Goal: Transaction & Acquisition: Purchase product/service

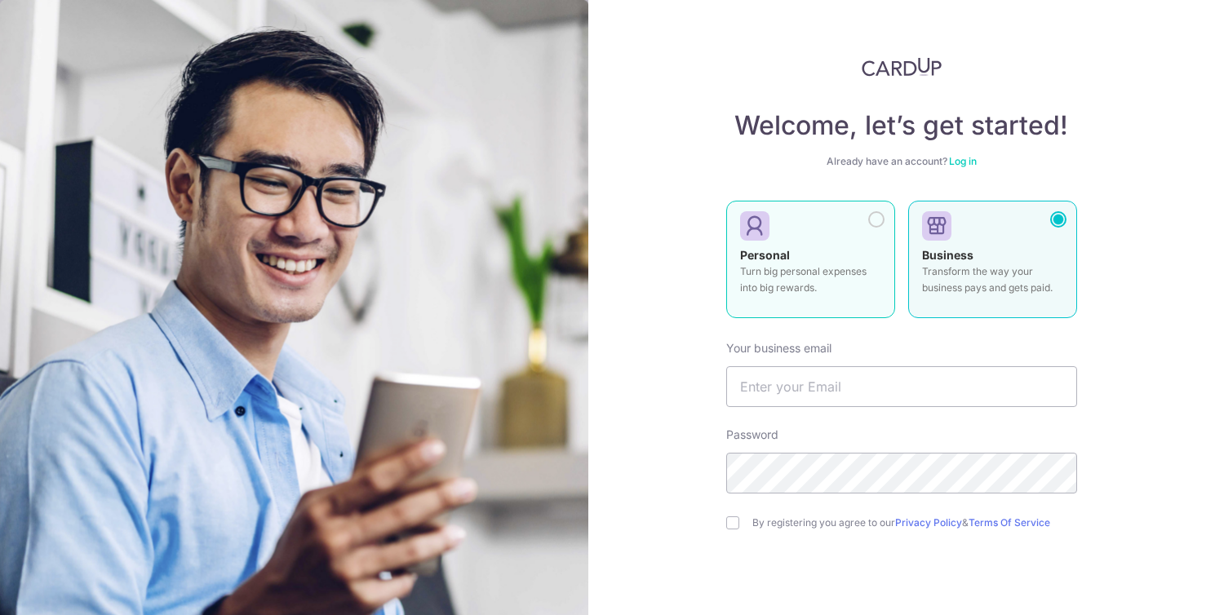
click at [797, 229] on div at bounding box center [804, 227] width 128 height 24
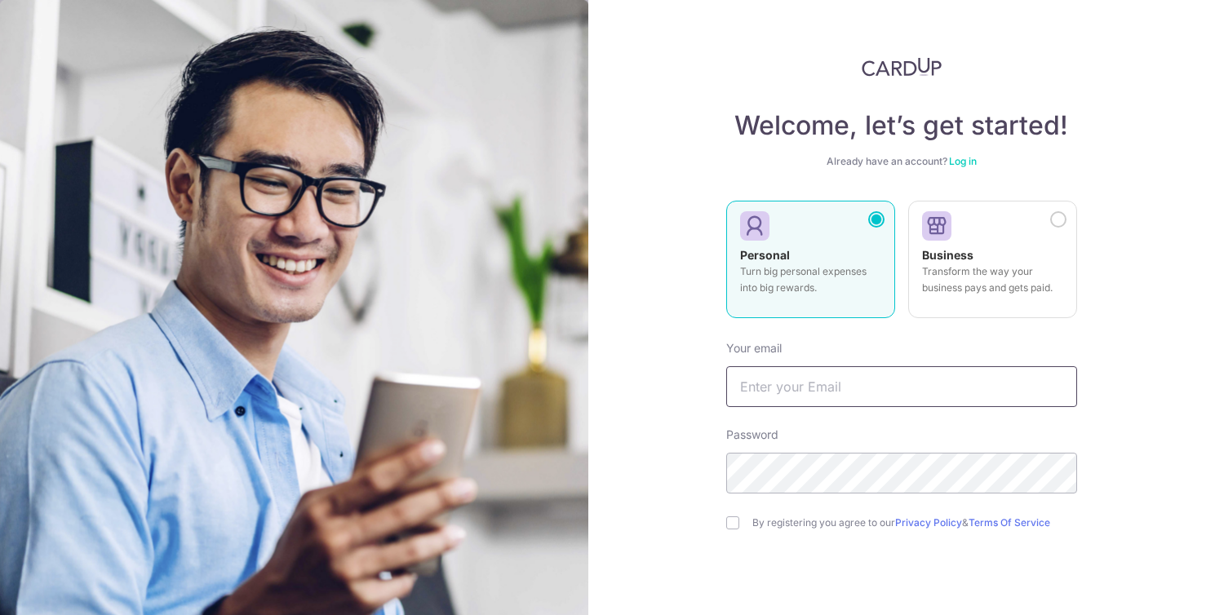
click at [848, 379] on input "text" at bounding box center [901, 386] width 351 height 41
type input "a"
type input "[EMAIL_ADDRESS][DOMAIN_NAME]"
click at [730, 527] on input "checkbox" at bounding box center [732, 523] width 13 height 13
checkbox input "true"
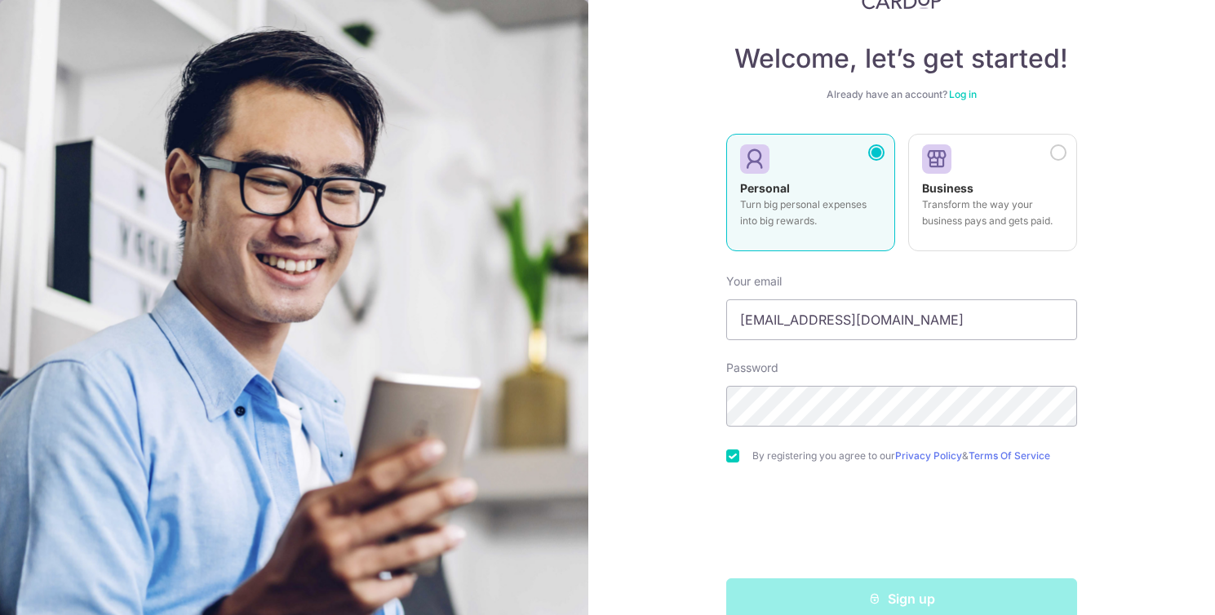
scroll to position [91, 0]
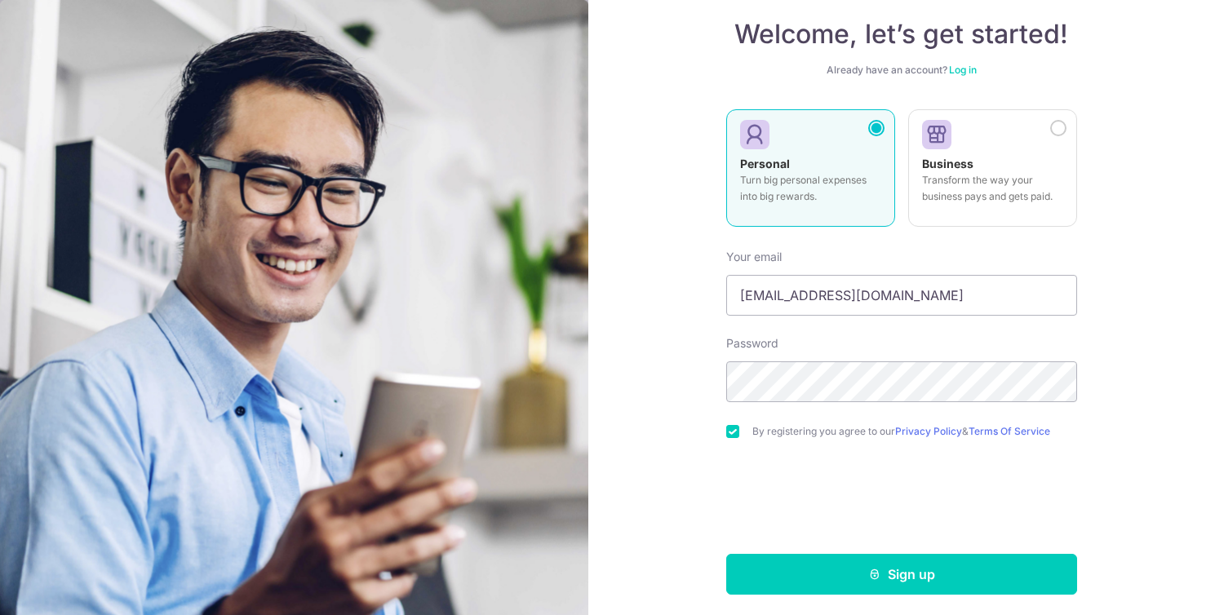
click at [829, 578] on button "Sign up" at bounding box center [901, 574] width 351 height 41
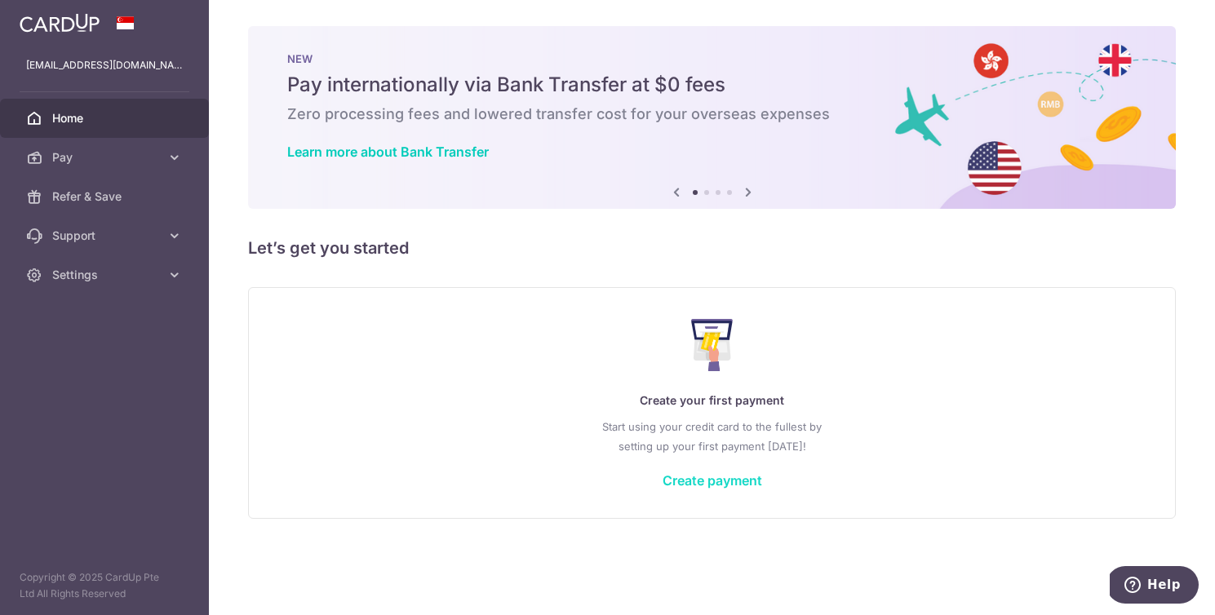
click at [742, 480] on link "Create payment" at bounding box center [713, 481] width 100 height 16
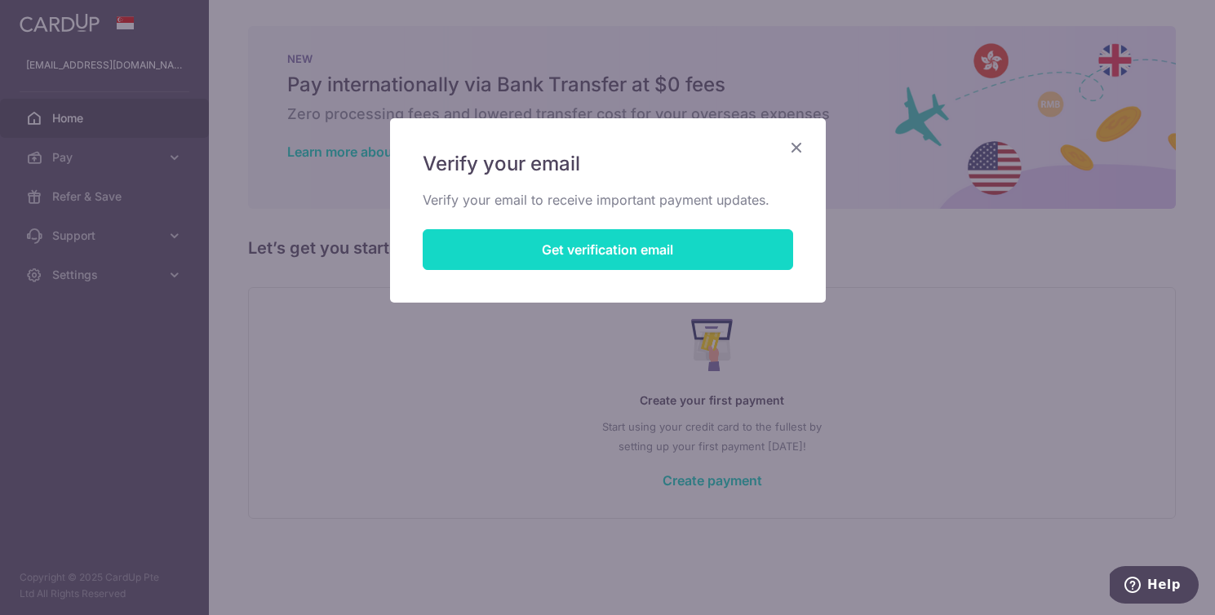
click at [681, 242] on button "Get verification email" at bounding box center [608, 249] width 371 height 41
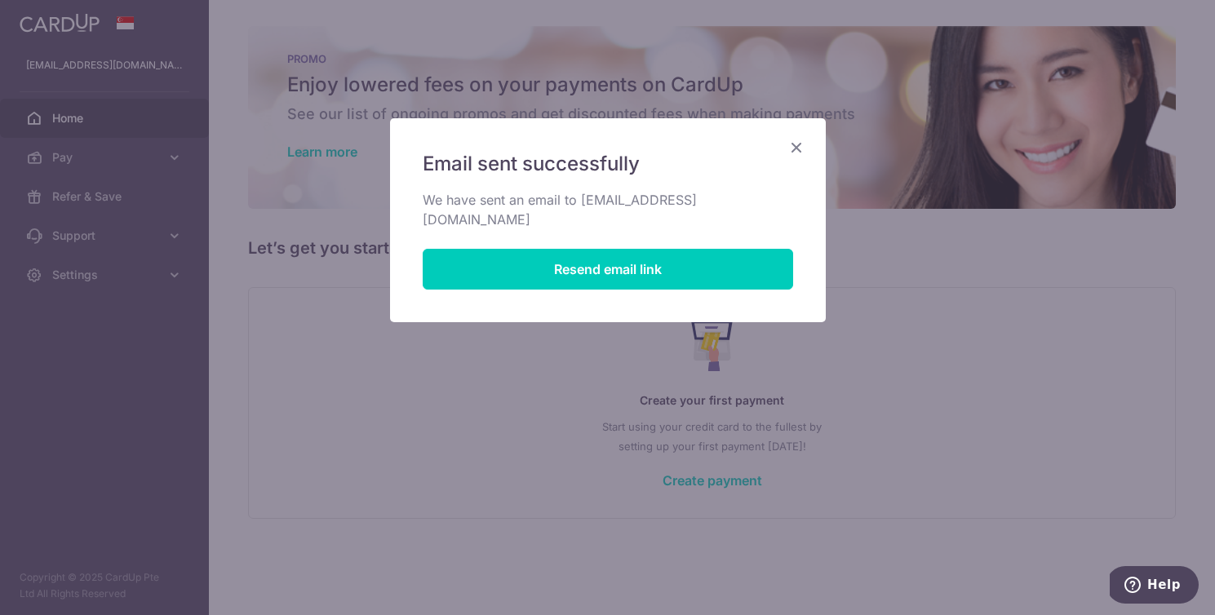
click at [797, 146] on icon "Close" at bounding box center [797, 147] width 20 height 20
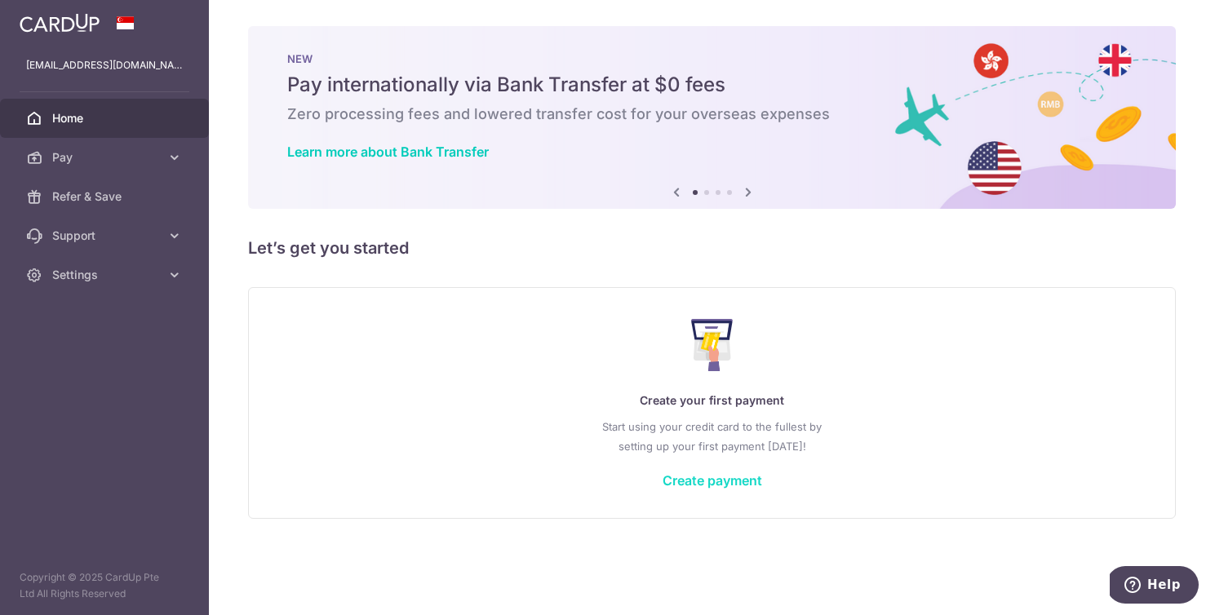
click at [734, 482] on link "Create payment" at bounding box center [713, 481] width 100 height 16
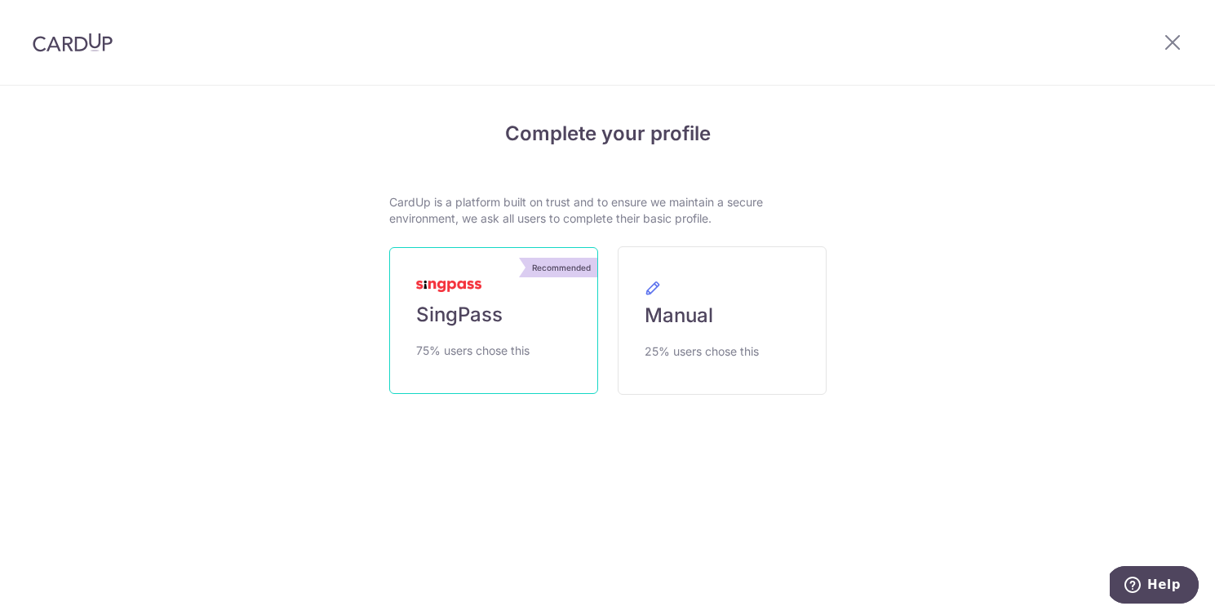
click at [486, 304] on span "SingPass" at bounding box center [459, 315] width 87 height 26
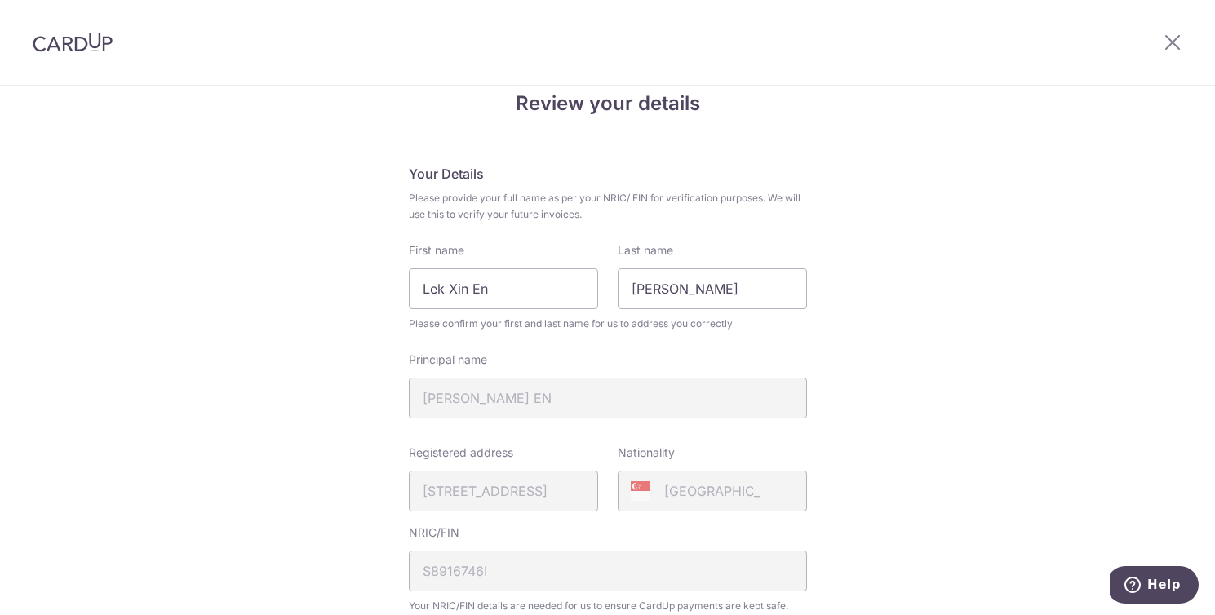
scroll to position [74, 0]
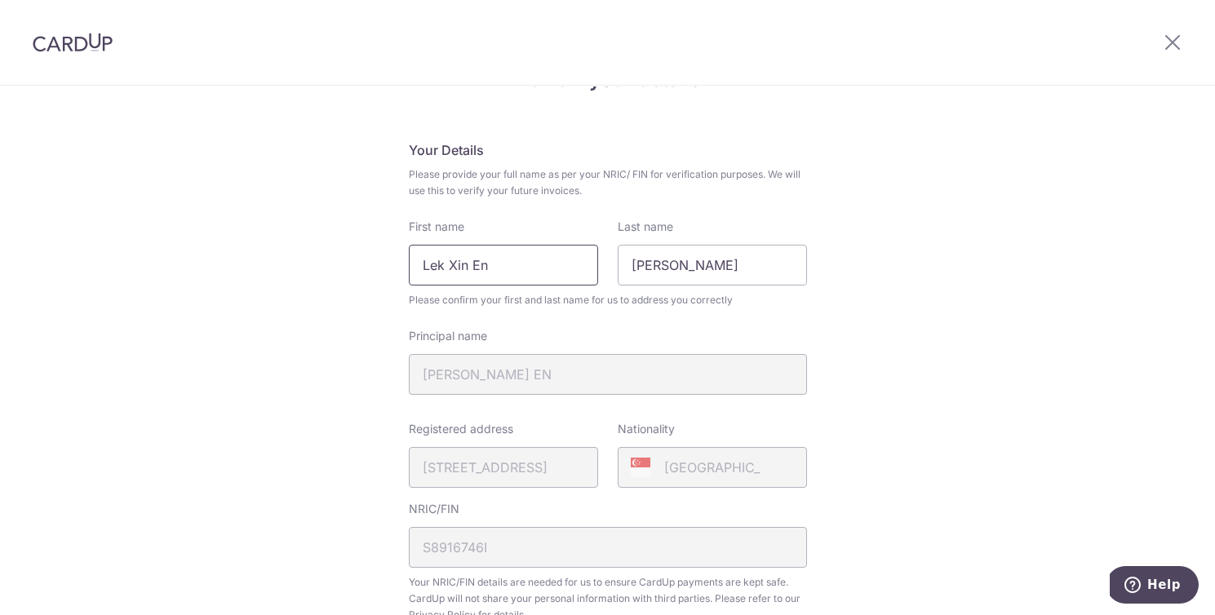
click at [530, 257] on input "Lek Xin En" at bounding box center [503, 265] width 189 height 41
type input "Cassandra"
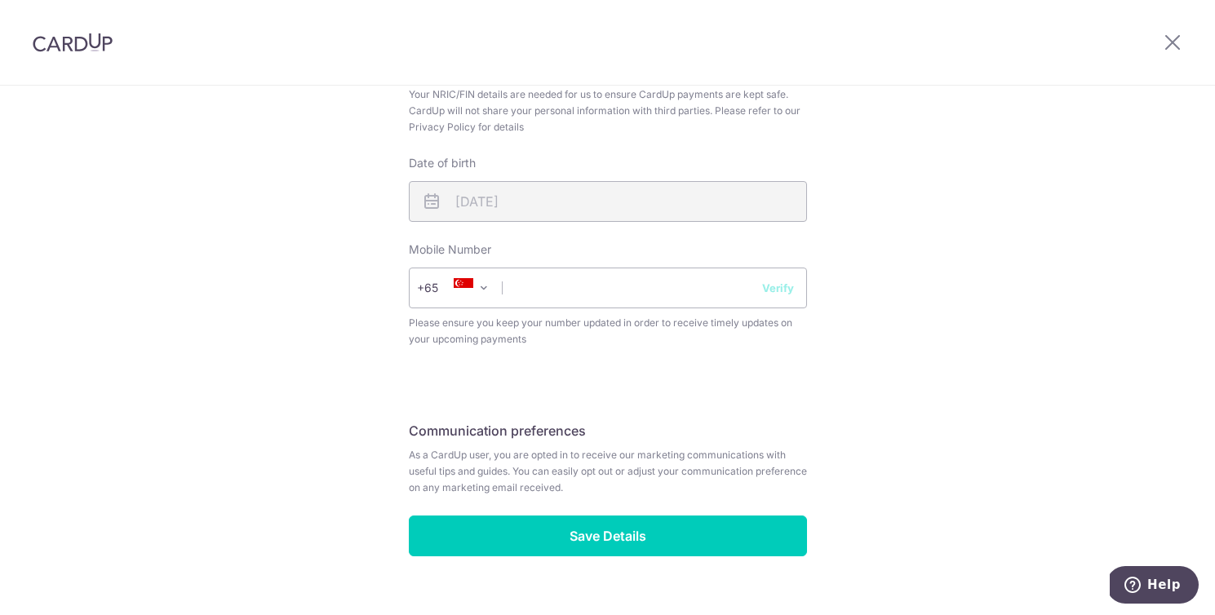
scroll to position [593, 0]
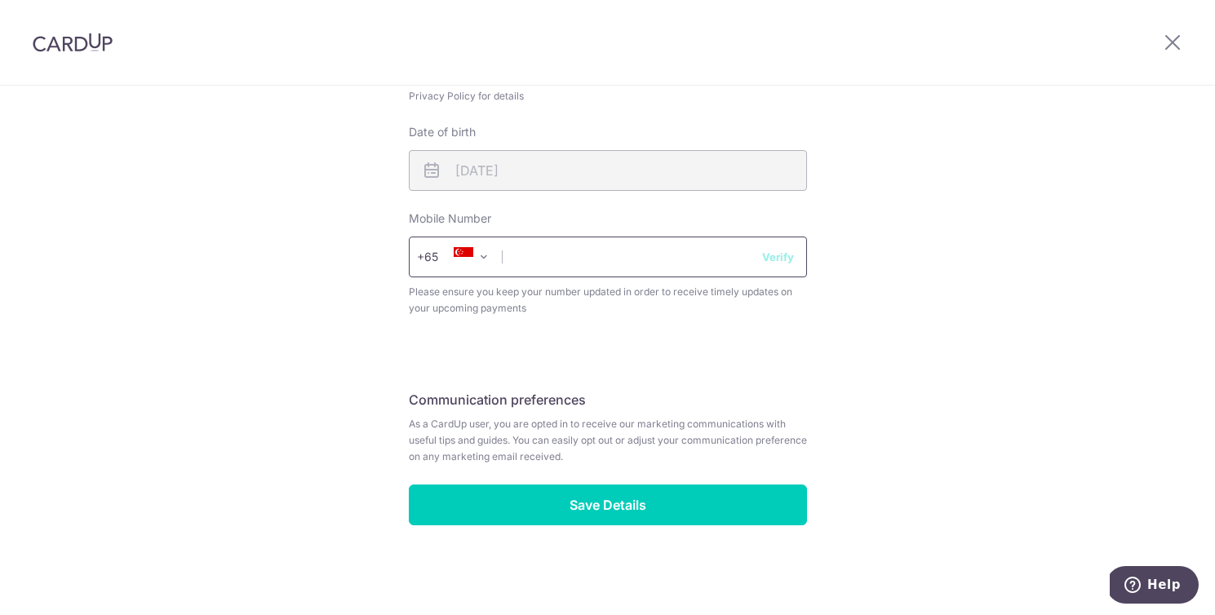
type input "Lek"
type input "96162234"
click at [912, 344] on div "Review your details Your Details Please provide your full name as per your NRIC…" at bounding box center [607, 54] width 1215 height 1122
click at [778, 253] on button "Verify" at bounding box center [778, 257] width 32 height 16
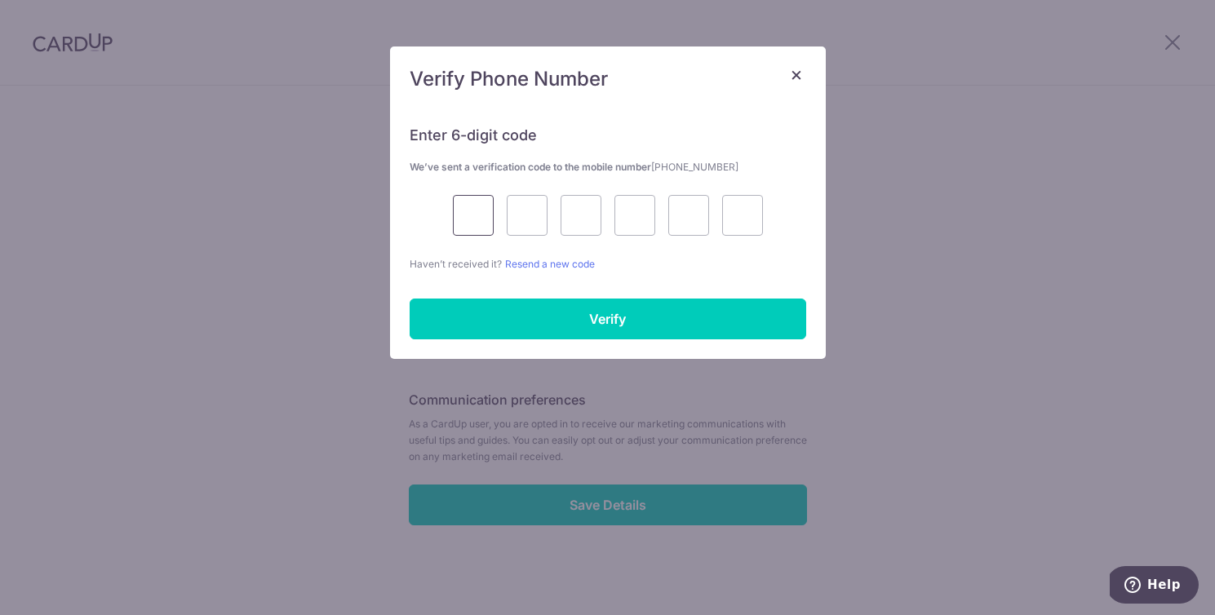
click at [477, 215] on input "text" at bounding box center [473, 215] width 41 height 41
type input "5"
type input "1"
type input "9"
type input "2"
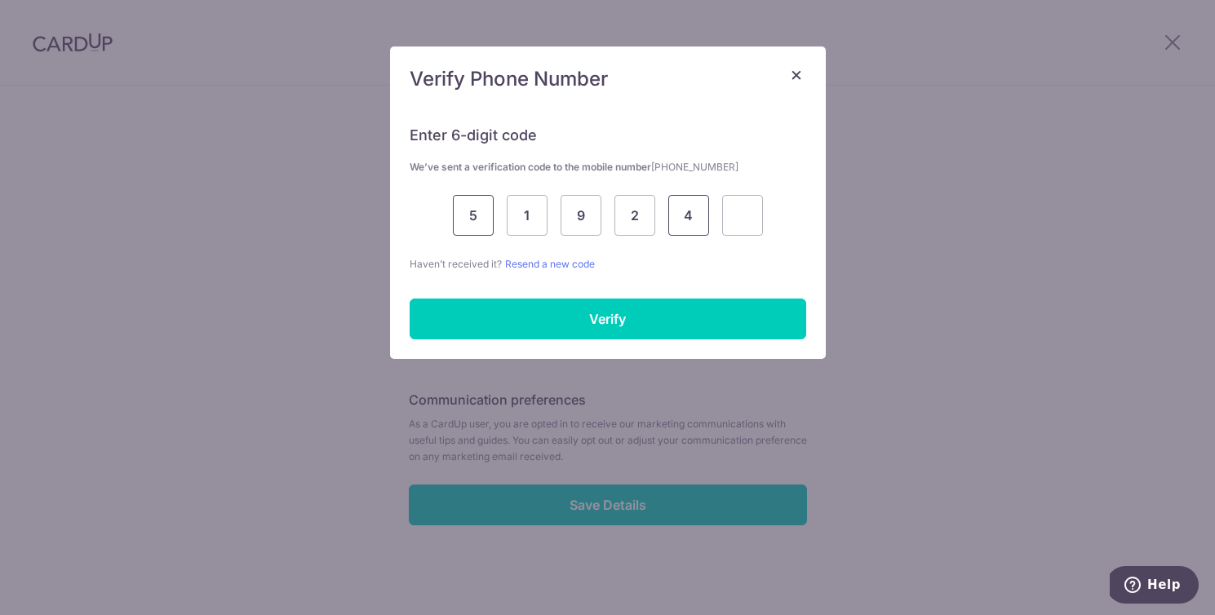
type input "4"
type input "3"
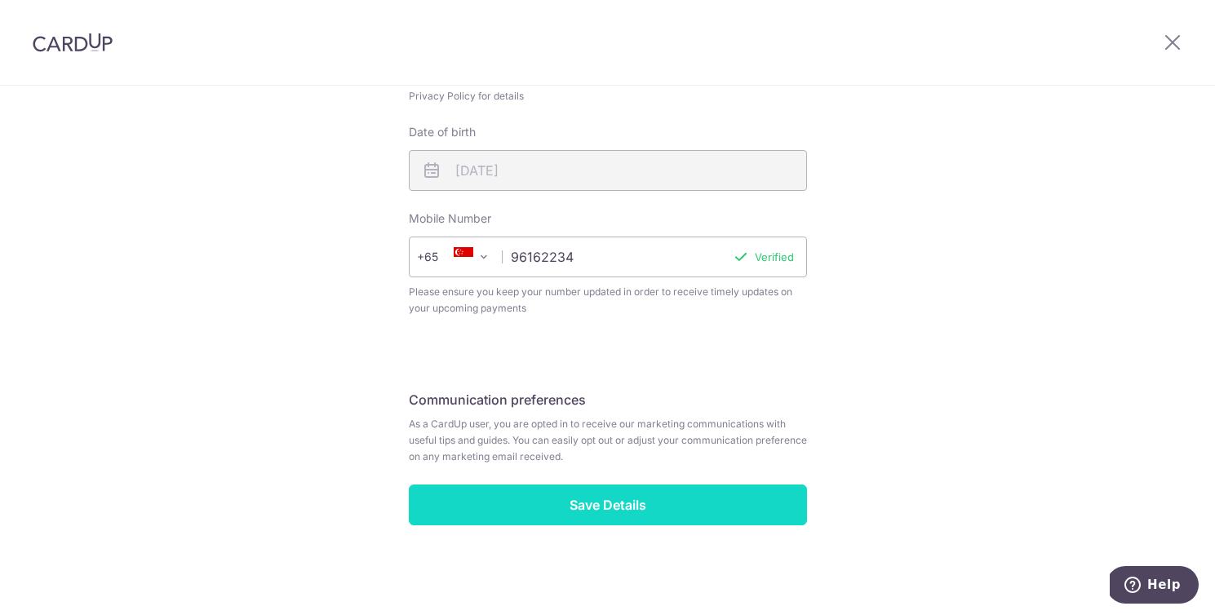
click at [609, 507] on input "Save Details" at bounding box center [608, 505] width 398 height 41
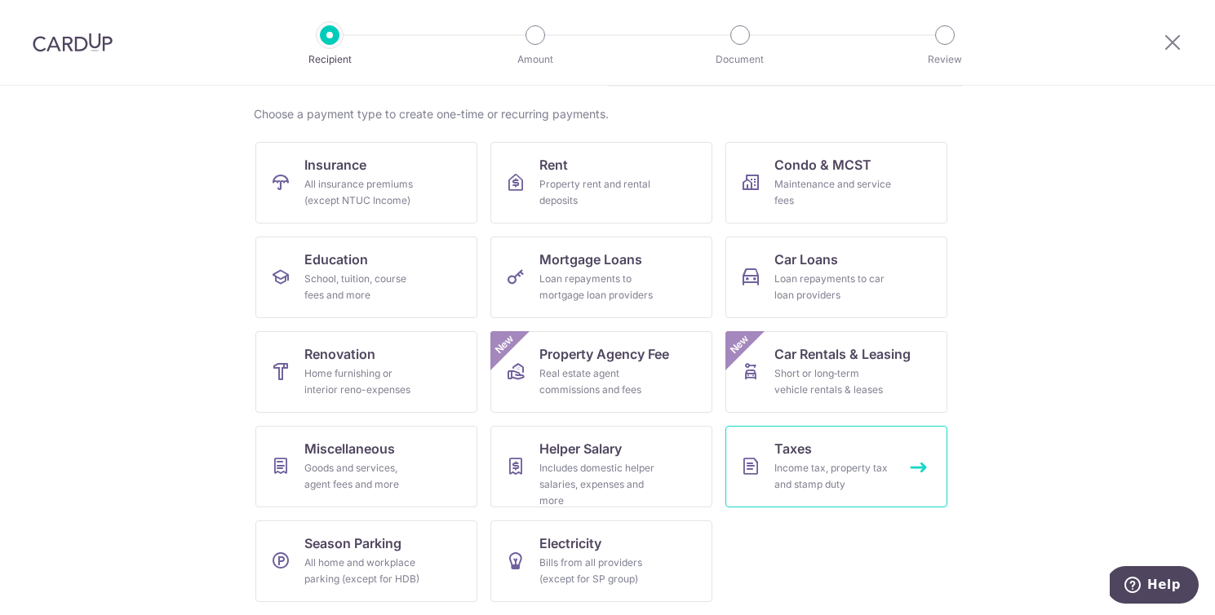
scroll to position [115, 0]
click at [404, 189] on div "All insurance premiums (except NTUC Income)" at bounding box center [363, 192] width 118 height 33
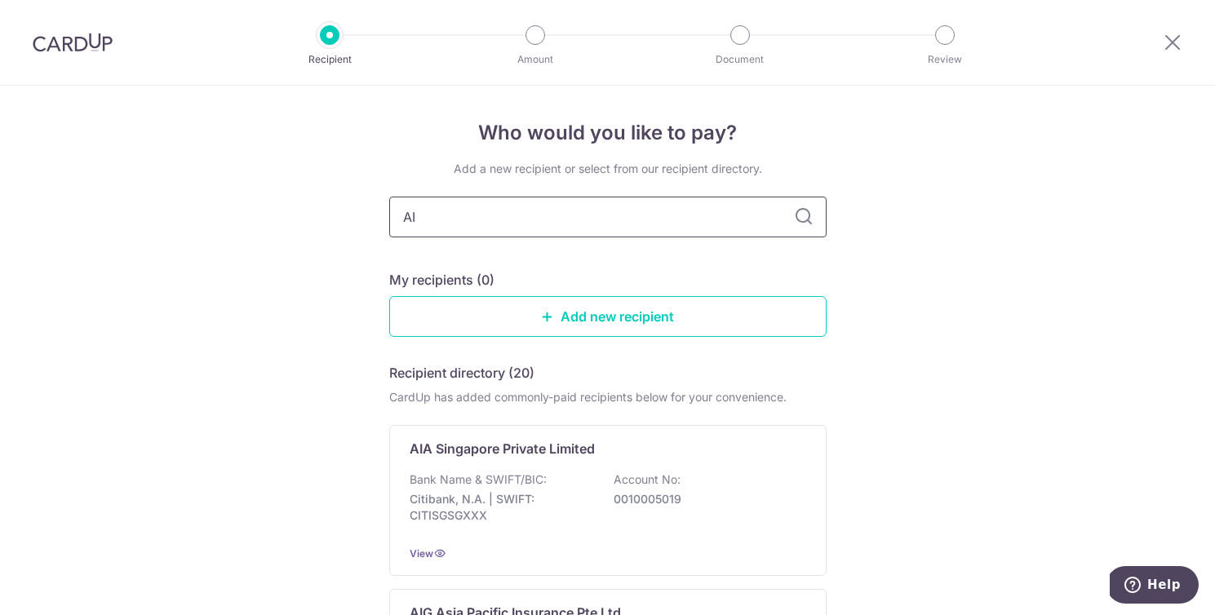
type input "AIA"
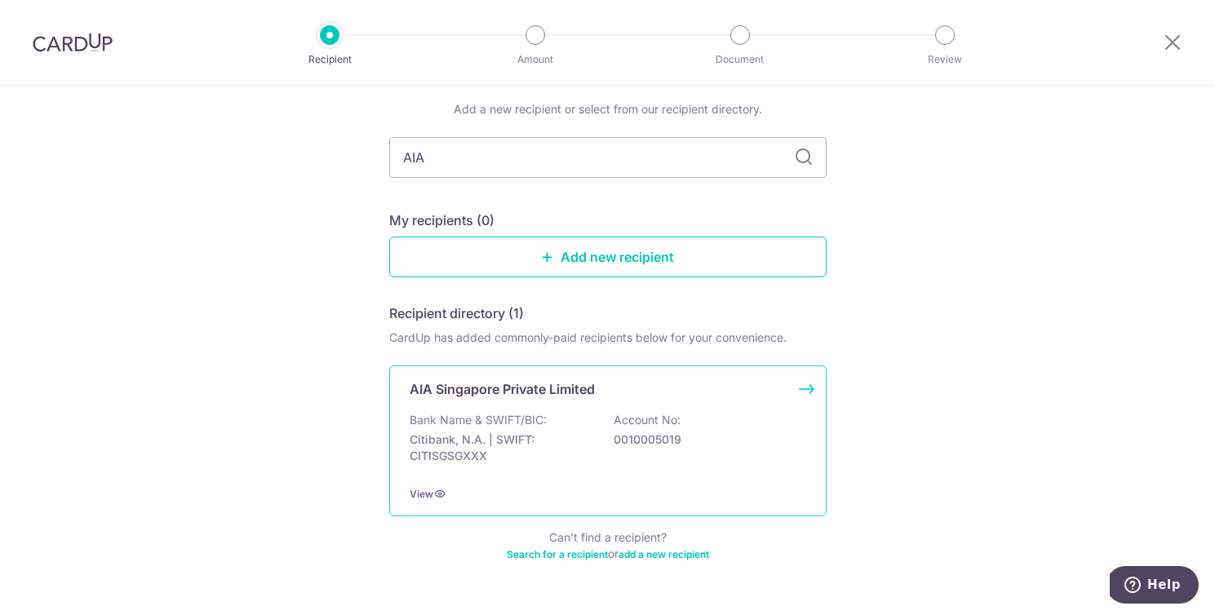
scroll to position [103, 0]
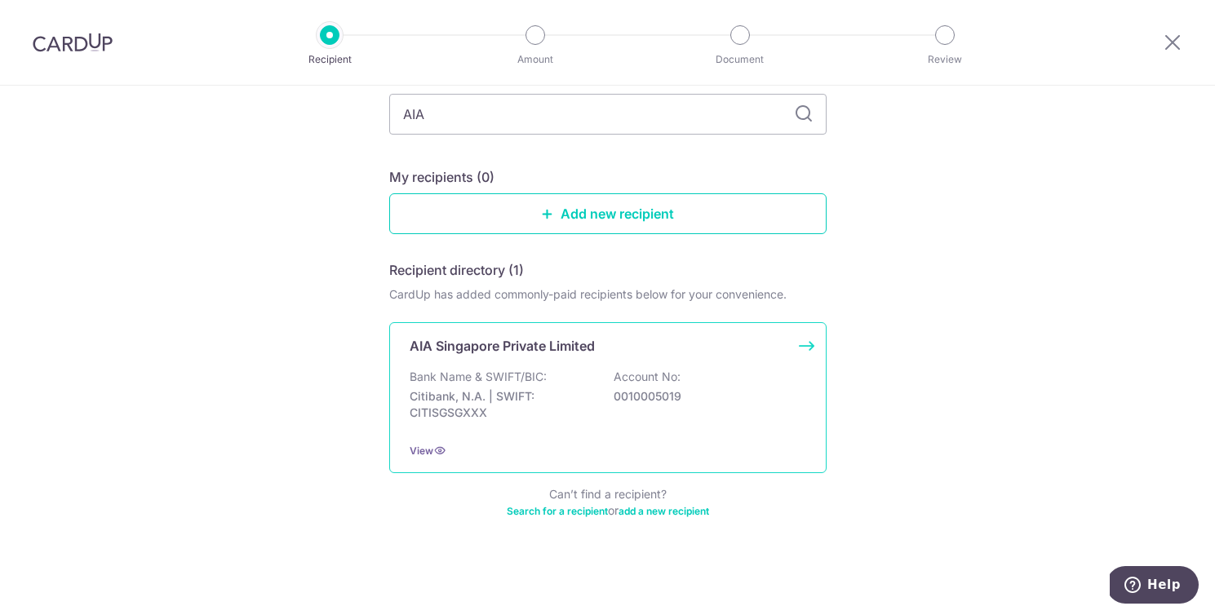
click at [698, 340] on div "AIA Singapore Private Limited" at bounding box center [598, 346] width 377 height 20
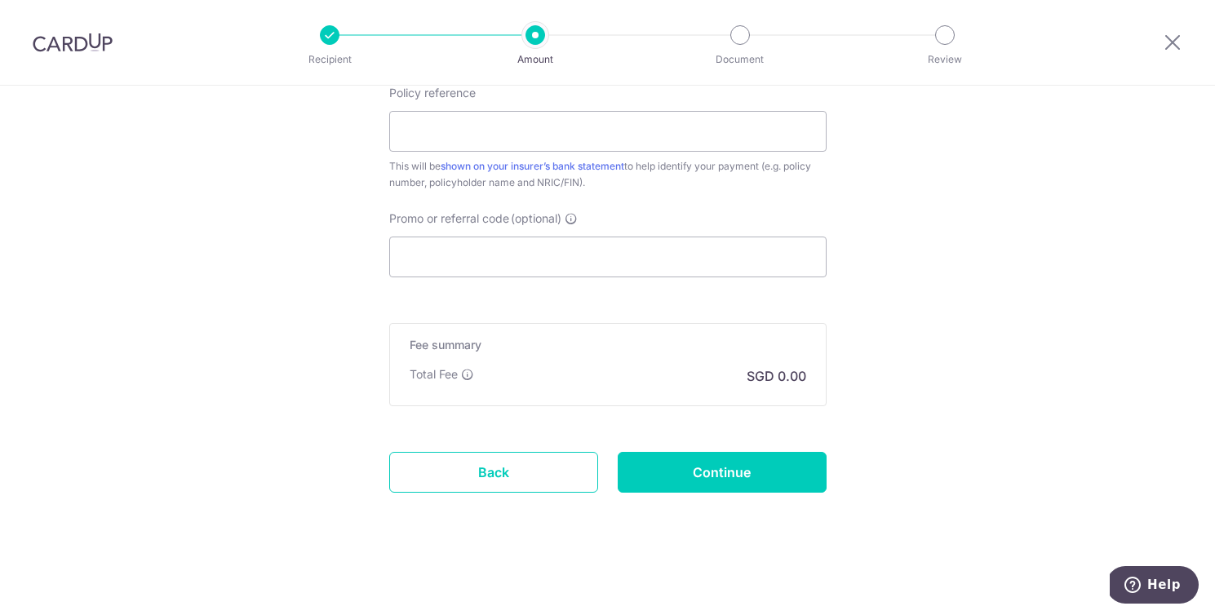
scroll to position [930, 0]
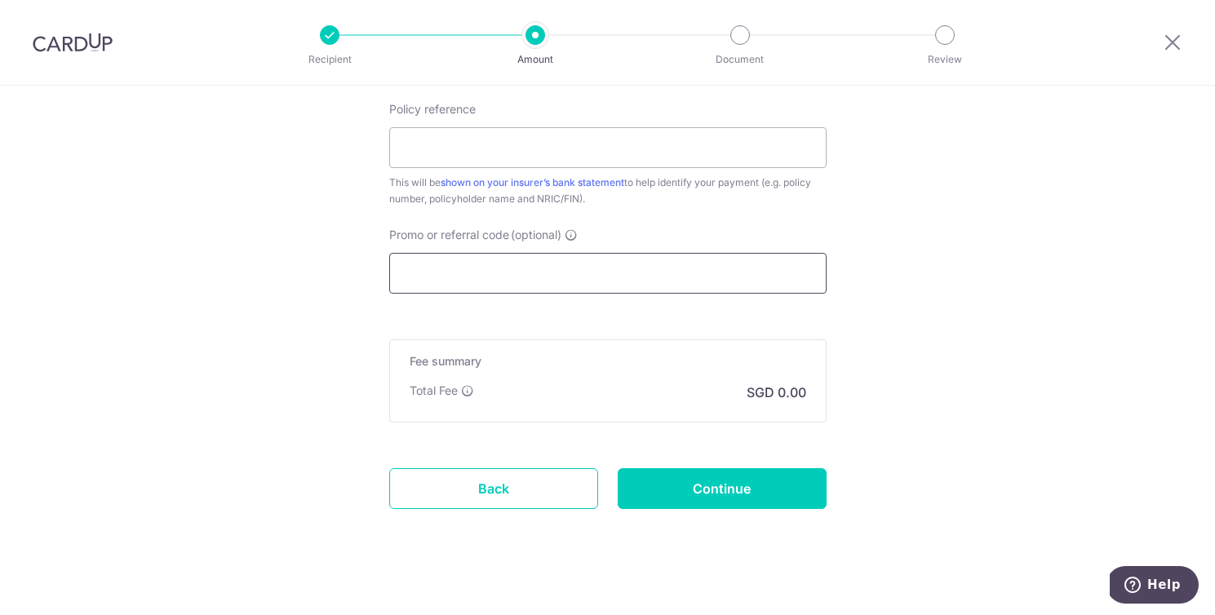
click at [659, 273] on input "Promo or referral code (optional)" at bounding box center [607, 273] width 437 height 41
paste input "ZHANFEIS970"
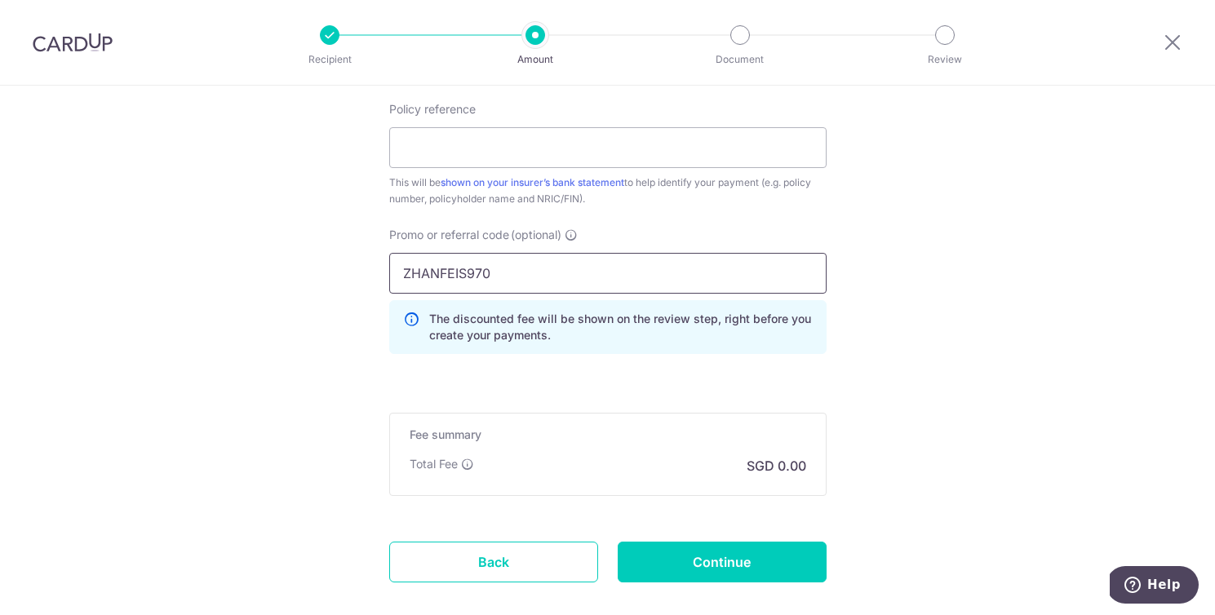
type input "ZHANFEIS970"
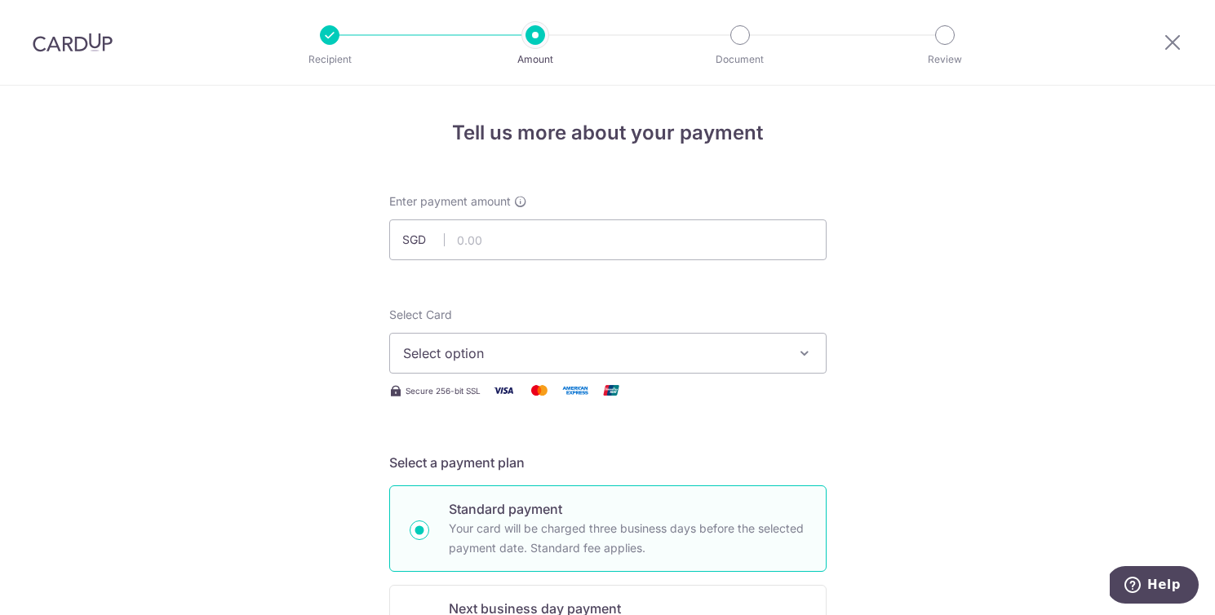
scroll to position [0, 0]
click at [695, 241] on input "text" at bounding box center [607, 240] width 437 height 41
type input "7,200.00"
click at [590, 357] on span "Select option" at bounding box center [593, 354] width 380 height 20
click at [561, 402] on span "Add credit card" at bounding box center [623, 399] width 380 height 16
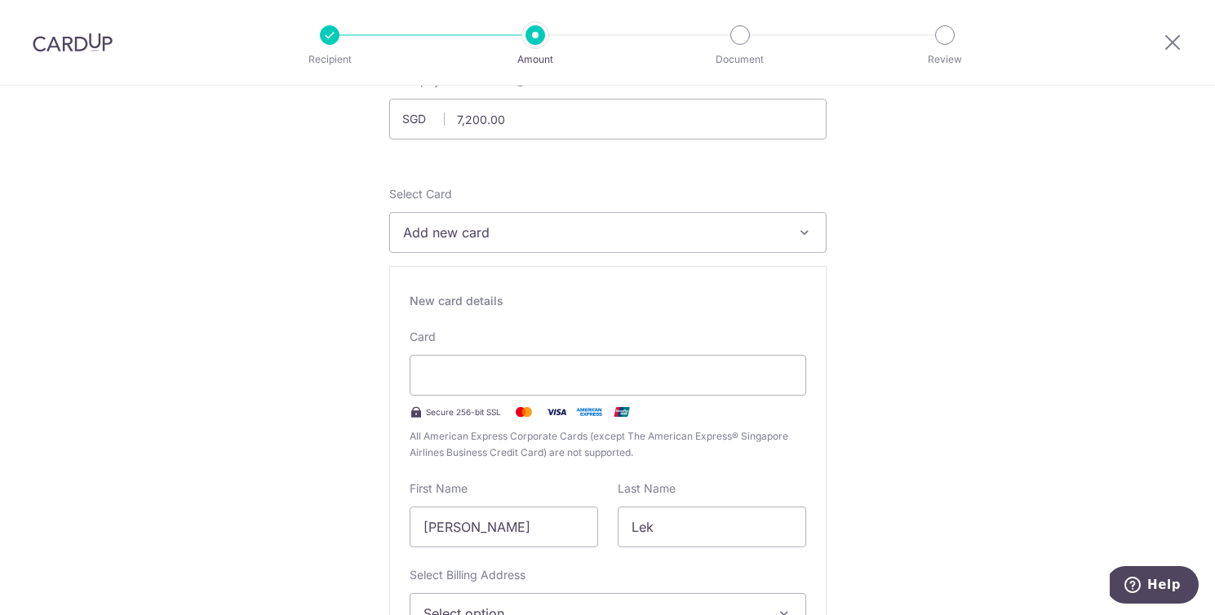
scroll to position [127, 0]
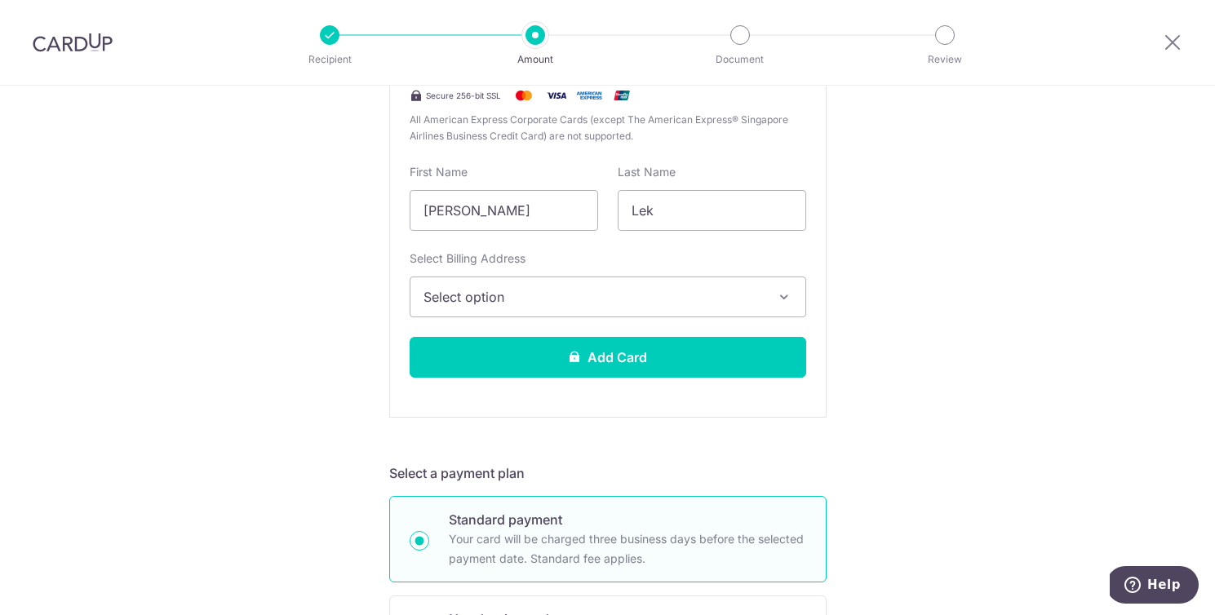
scroll to position [435, 0]
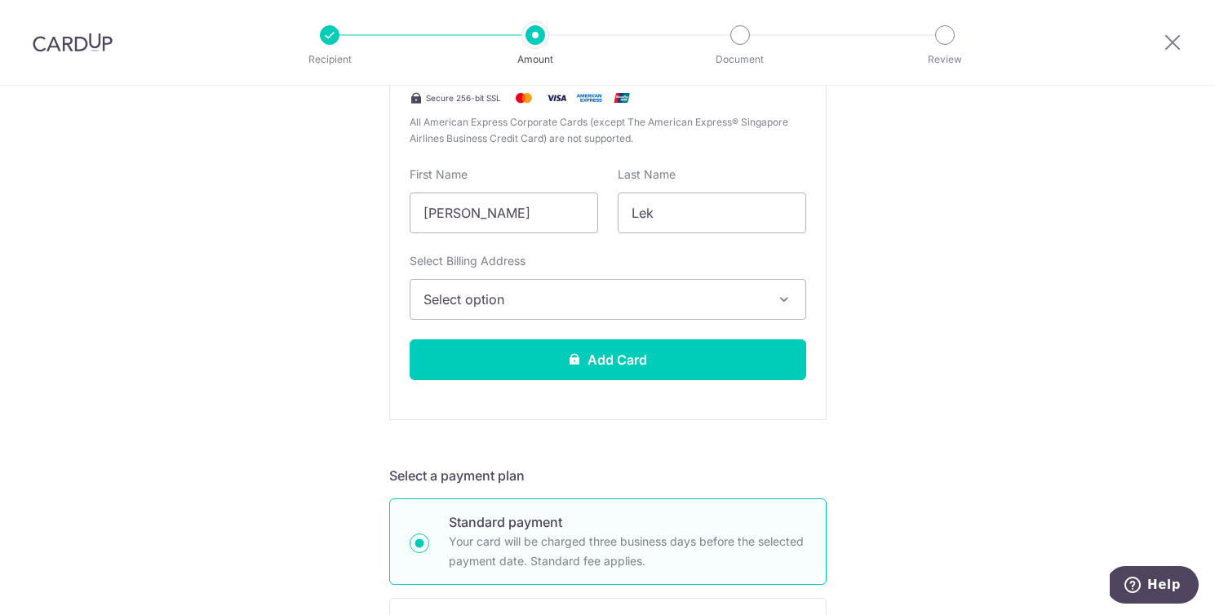
click at [777, 302] on icon "button" at bounding box center [784, 299] width 16 height 16
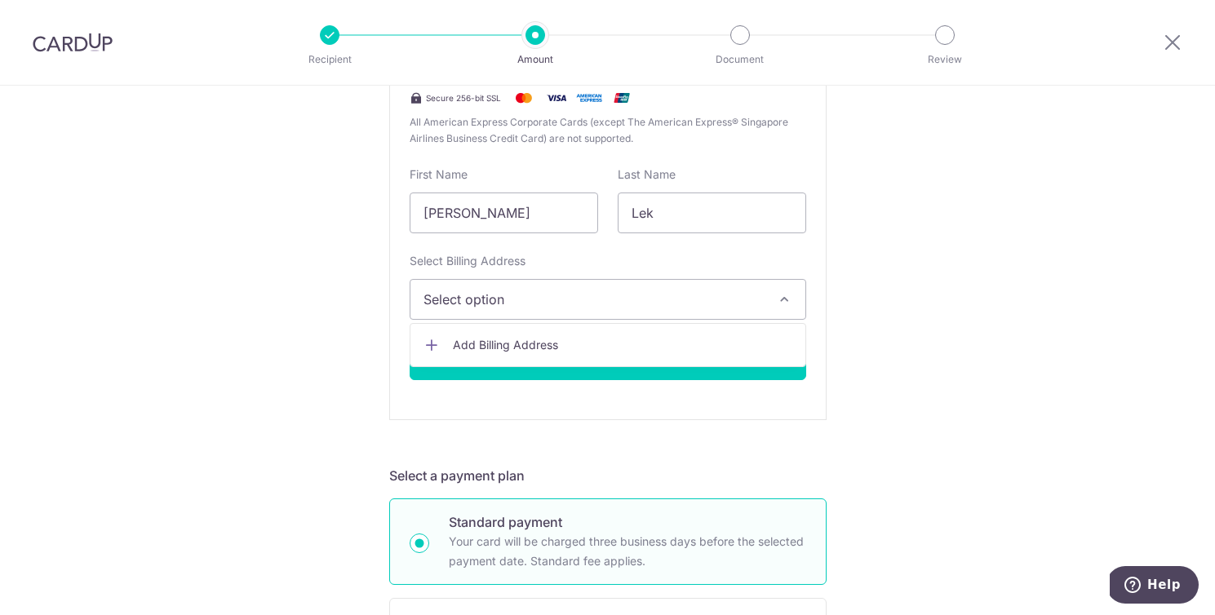
click at [667, 353] on span "Add Billing Address" at bounding box center [623, 345] width 340 height 16
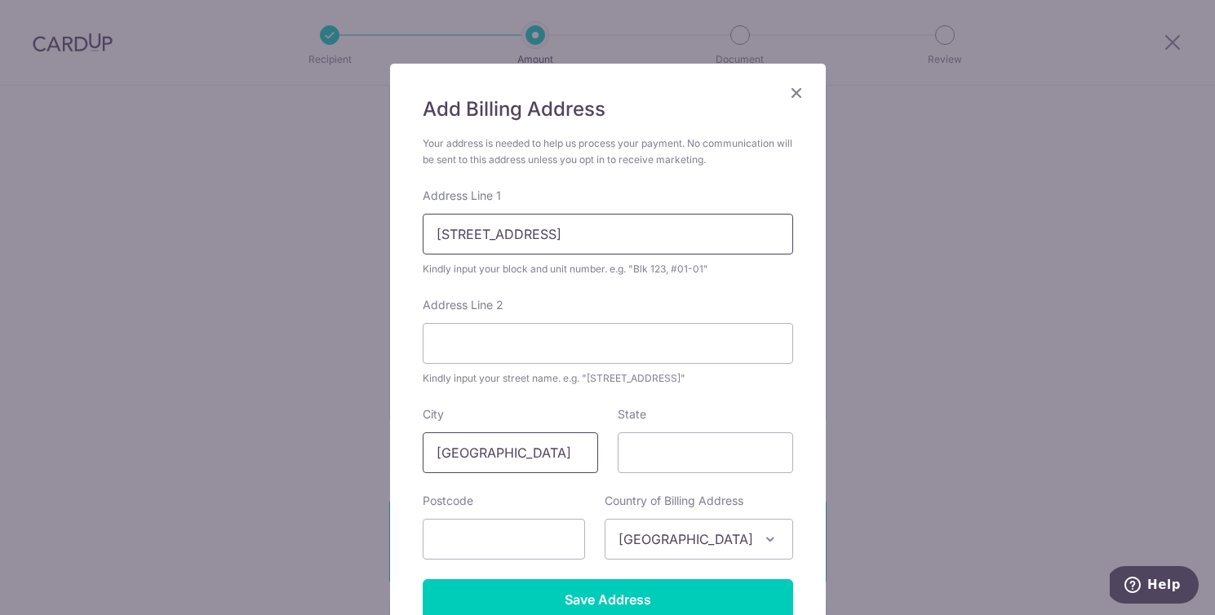
scroll to position [136, 0]
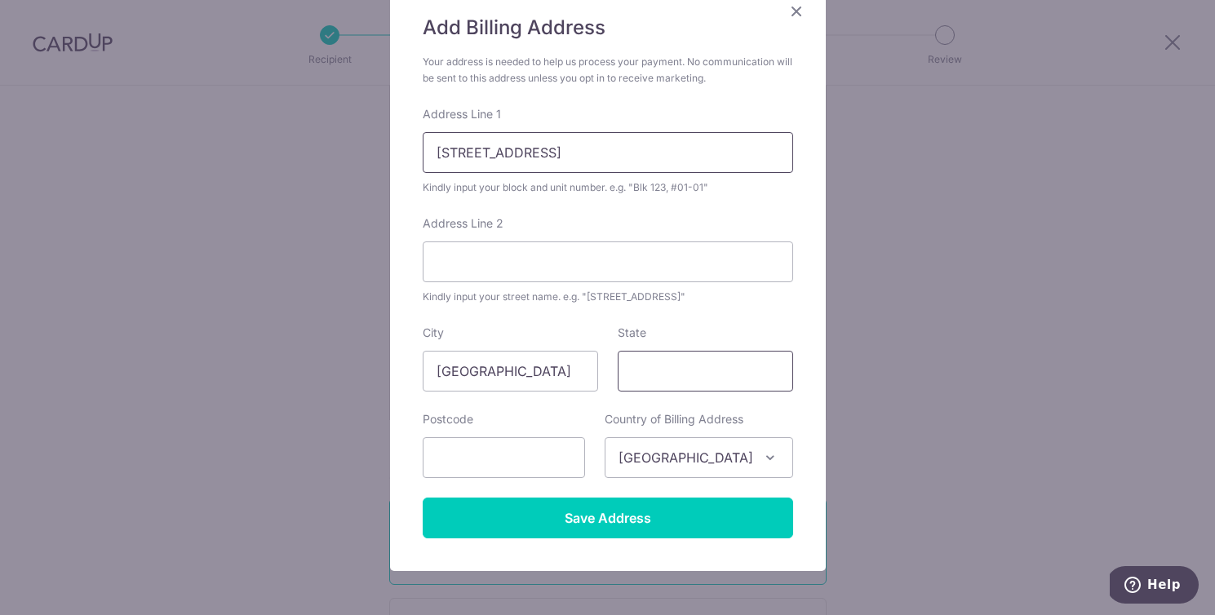
type input "272C Punggol Walk #14-585"
type input "Singapore"
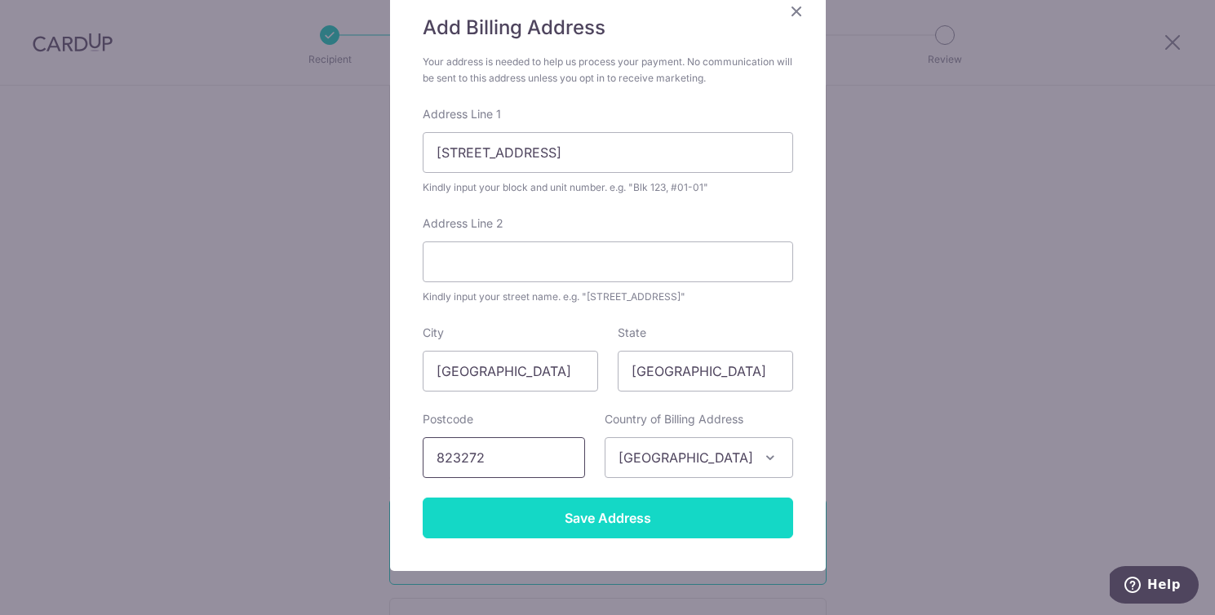
type input "823272"
click at [637, 524] on input "Save Address" at bounding box center [608, 518] width 371 height 41
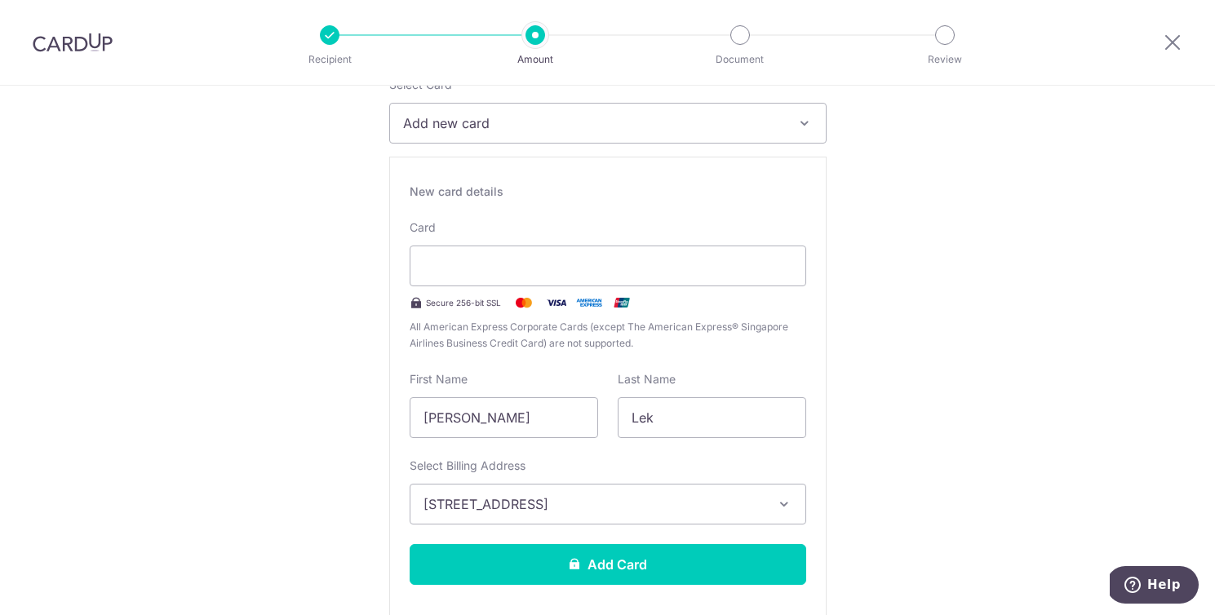
scroll to position [226, 0]
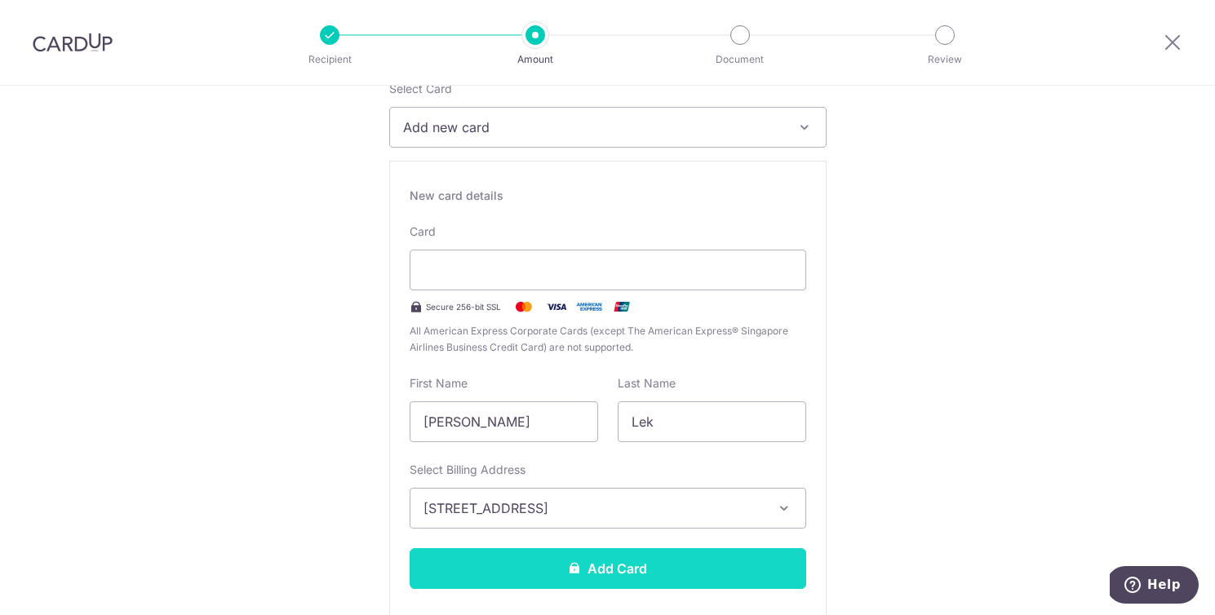
click at [610, 575] on button "Add Card" at bounding box center [608, 568] width 397 height 41
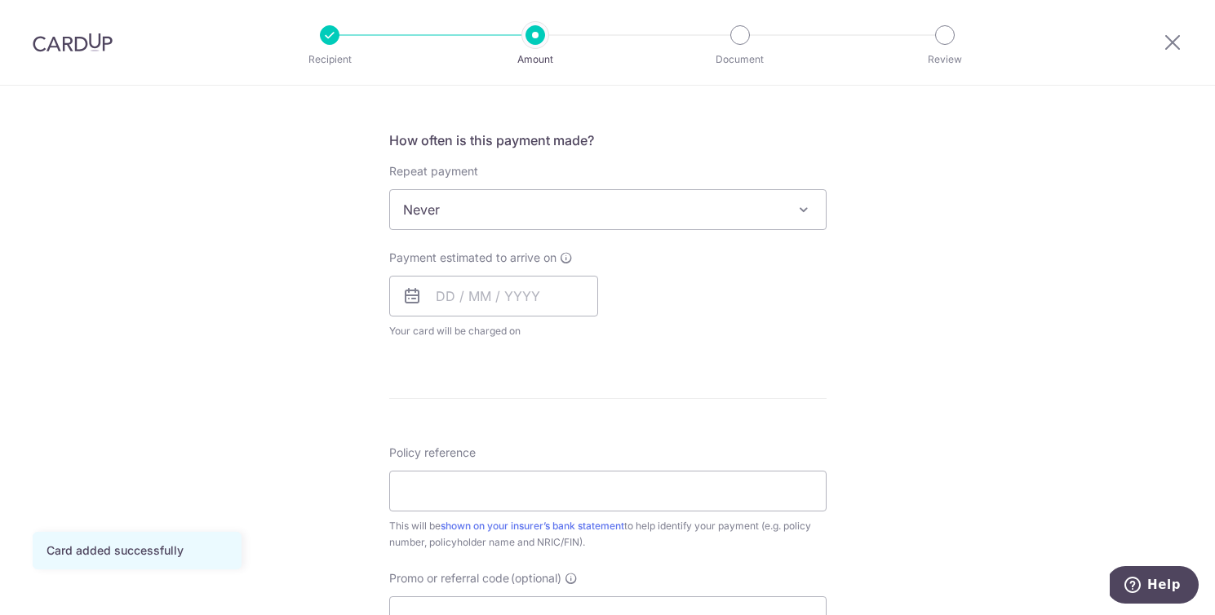
scroll to position [547, 0]
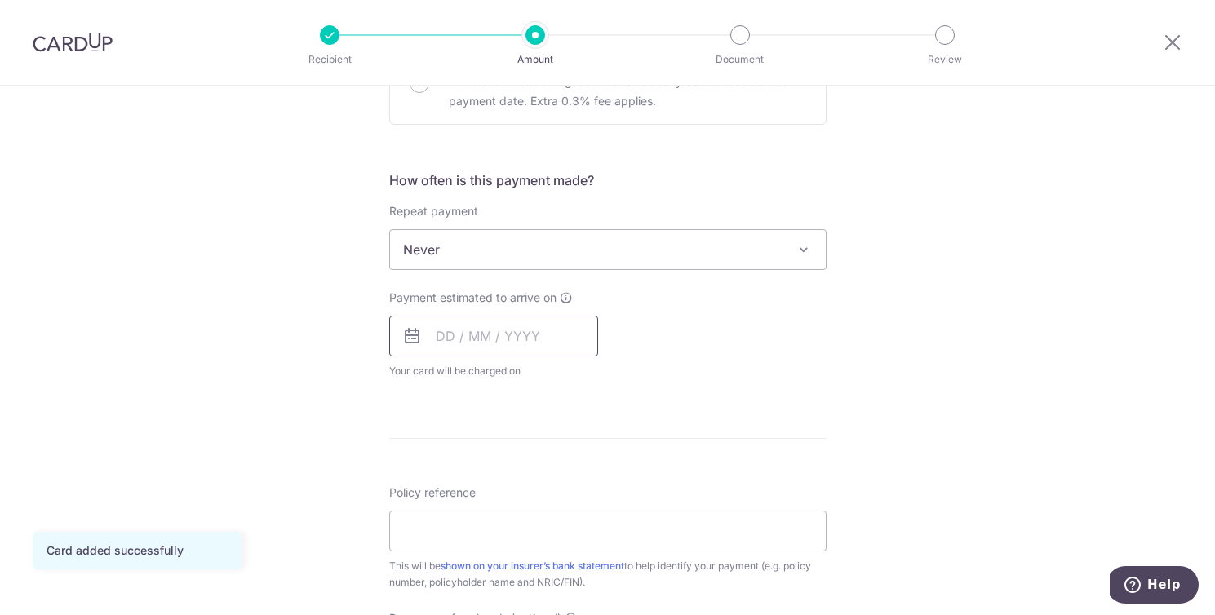
click at [442, 329] on input "text" at bounding box center [493, 336] width 209 height 41
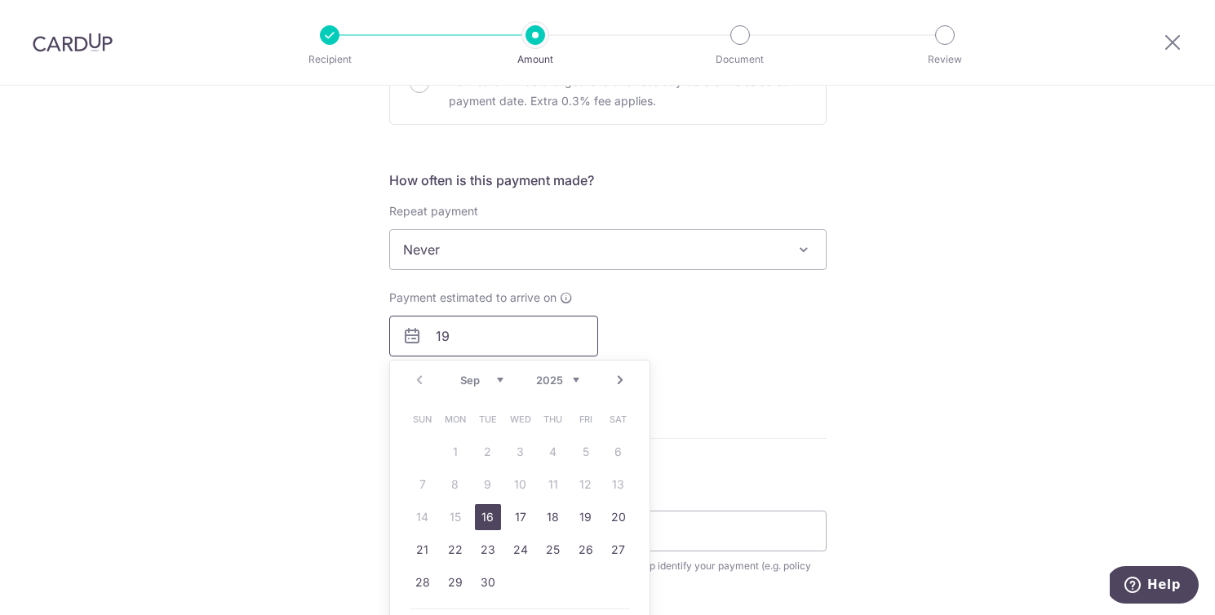
type input "1"
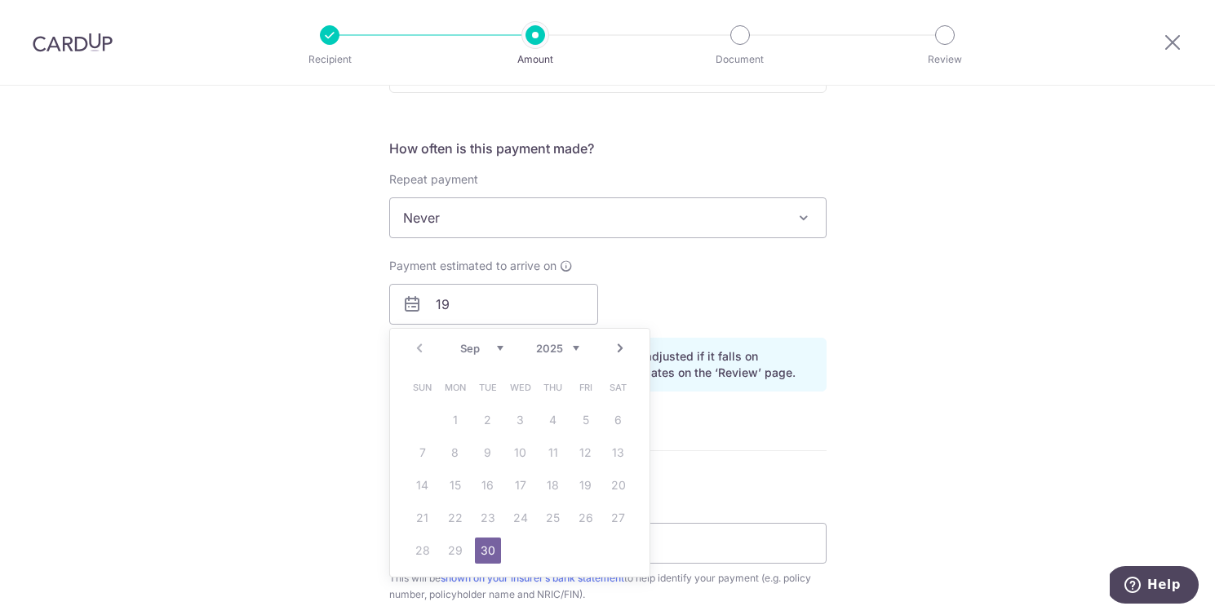
scroll to position [594, 0]
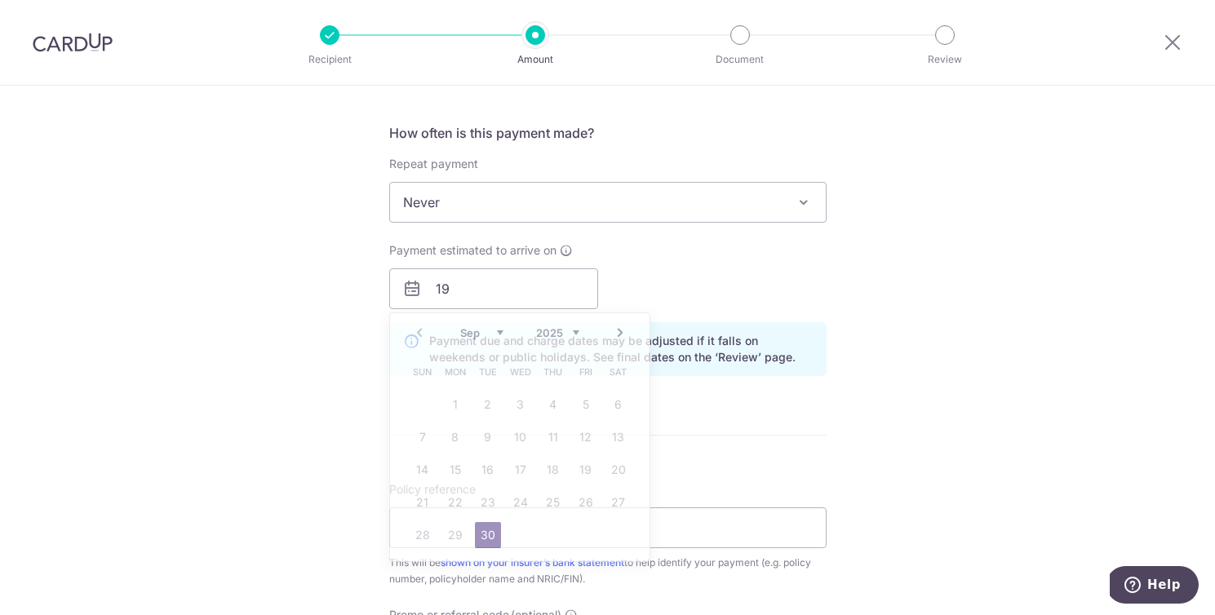
click at [762, 434] on form "Enter payment amount SGD 7,200.00 7200.00 Card added successfully Select Card *…" at bounding box center [607, 267] width 437 height 1336
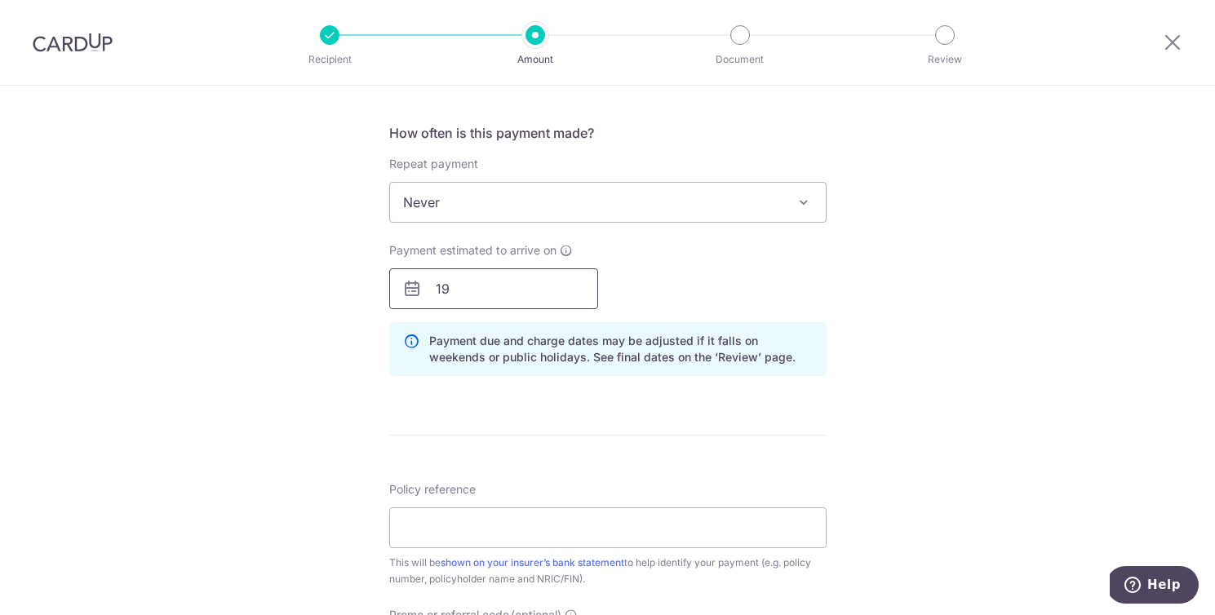
click at [532, 293] on input "19" at bounding box center [493, 288] width 209 height 41
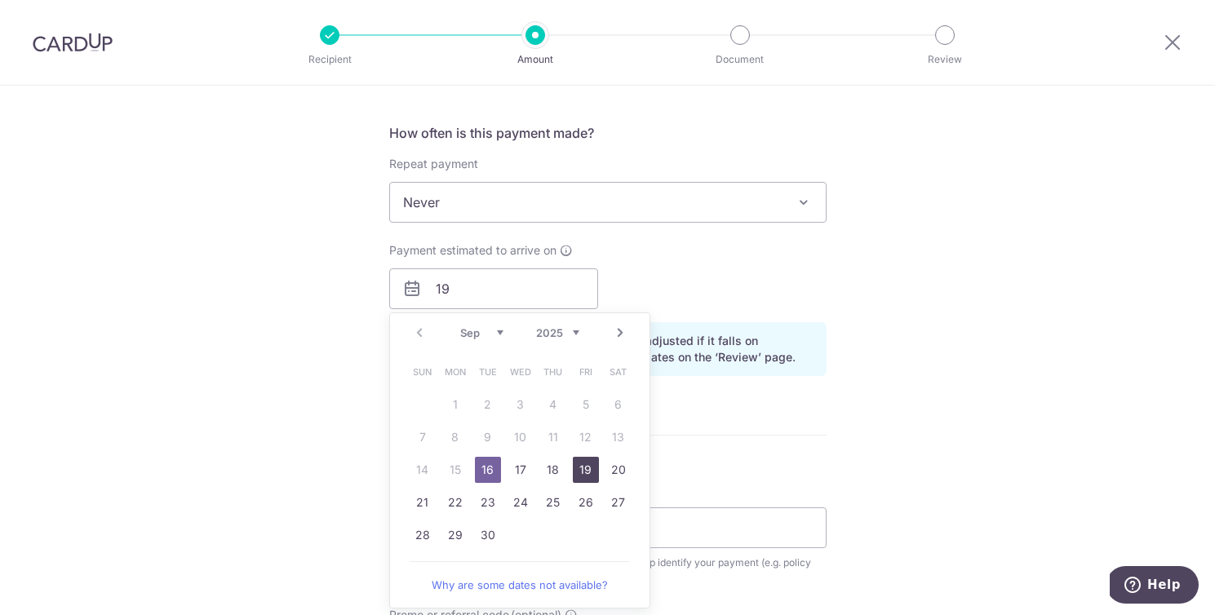
click at [590, 463] on link "19" at bounding box center [586, 470] width 26 height 26
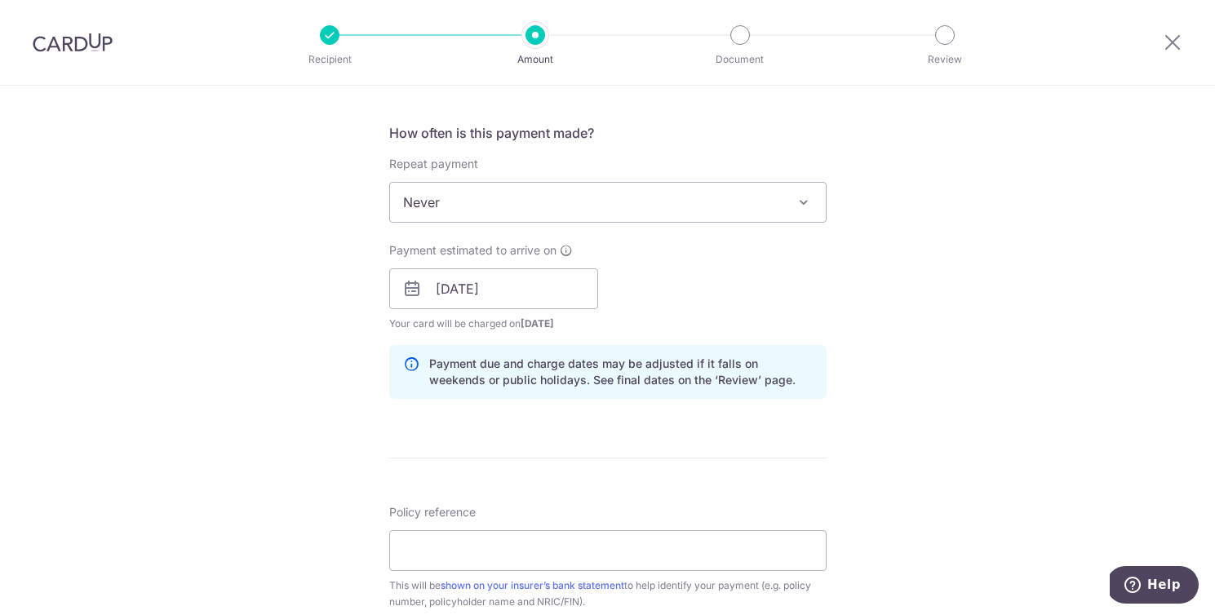
click at [641, 431] on form "Enter payment amount SGD 7,200.00 7200.00 Card added successfully Select Card *…" at bounding box center [607, 278] width 437 height 1359
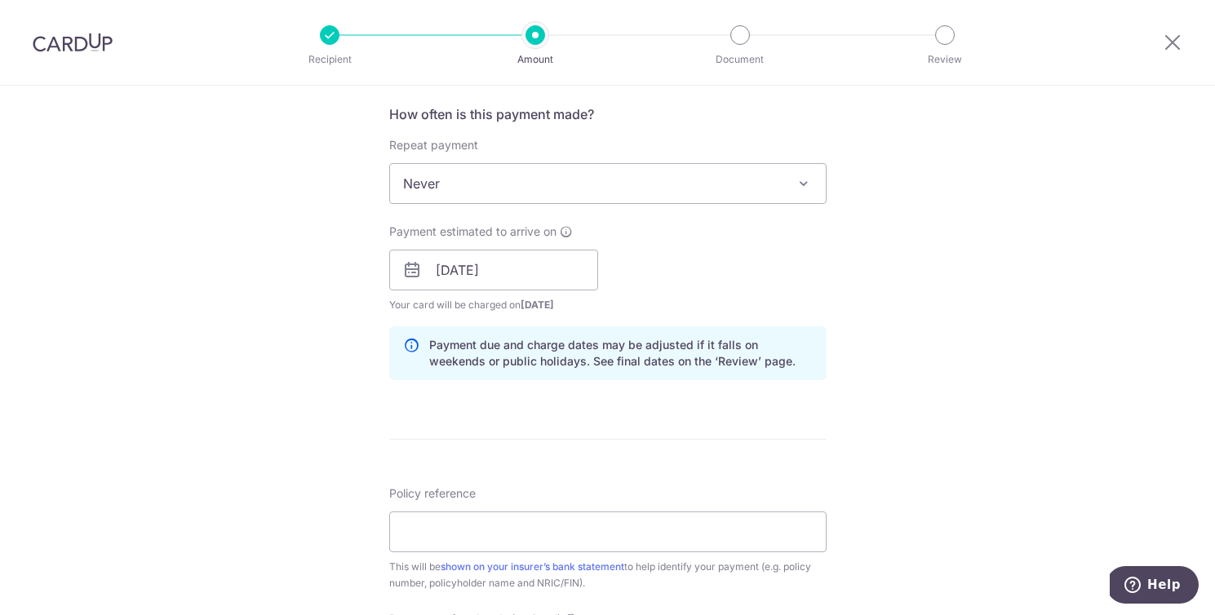
scroll to position [622, 0]
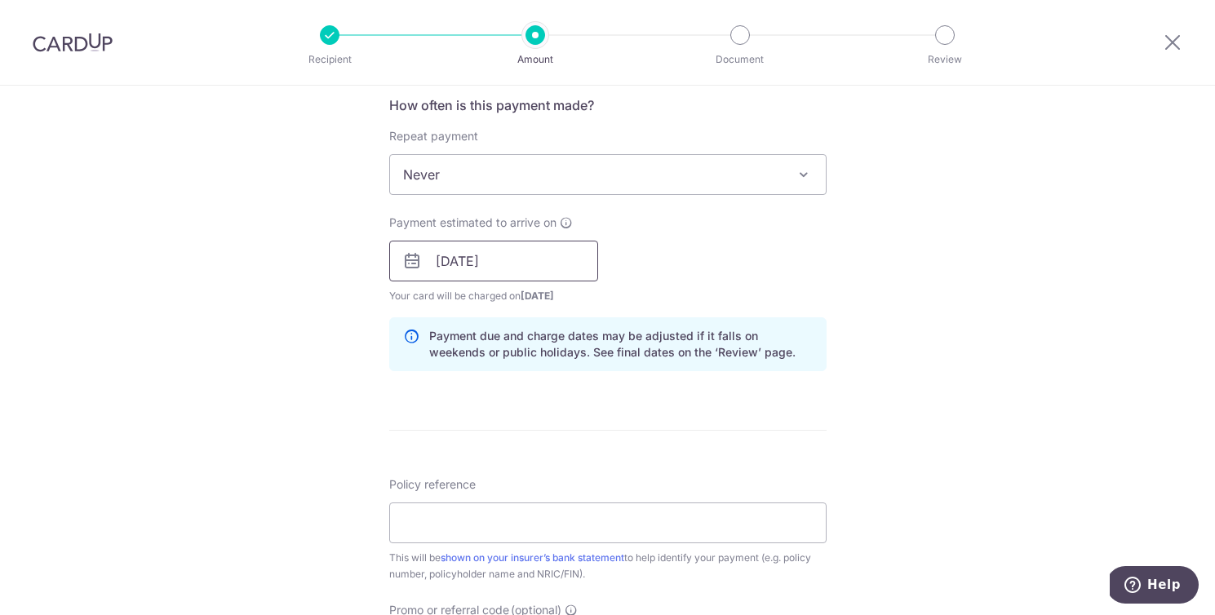
click at [437, 262] on input "19/09/2025" at bounding box center [493, 261] width 209 height 41
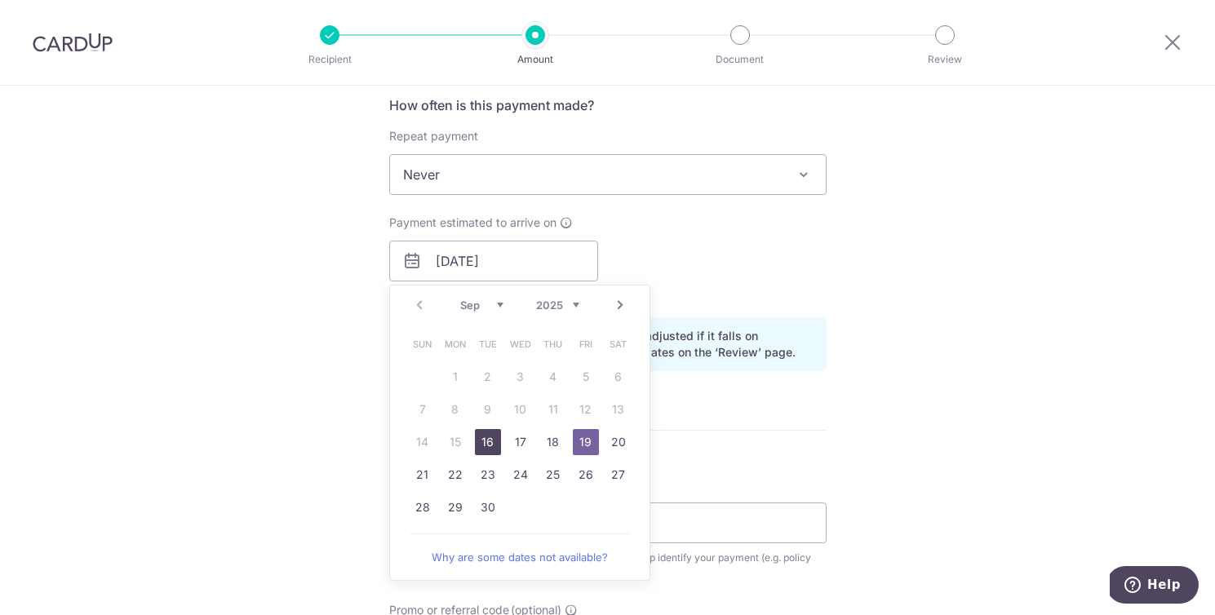
click at [485, 443] on link "16" at bounding box center [488, 442] width 26 height 26
type input "[DATE]"
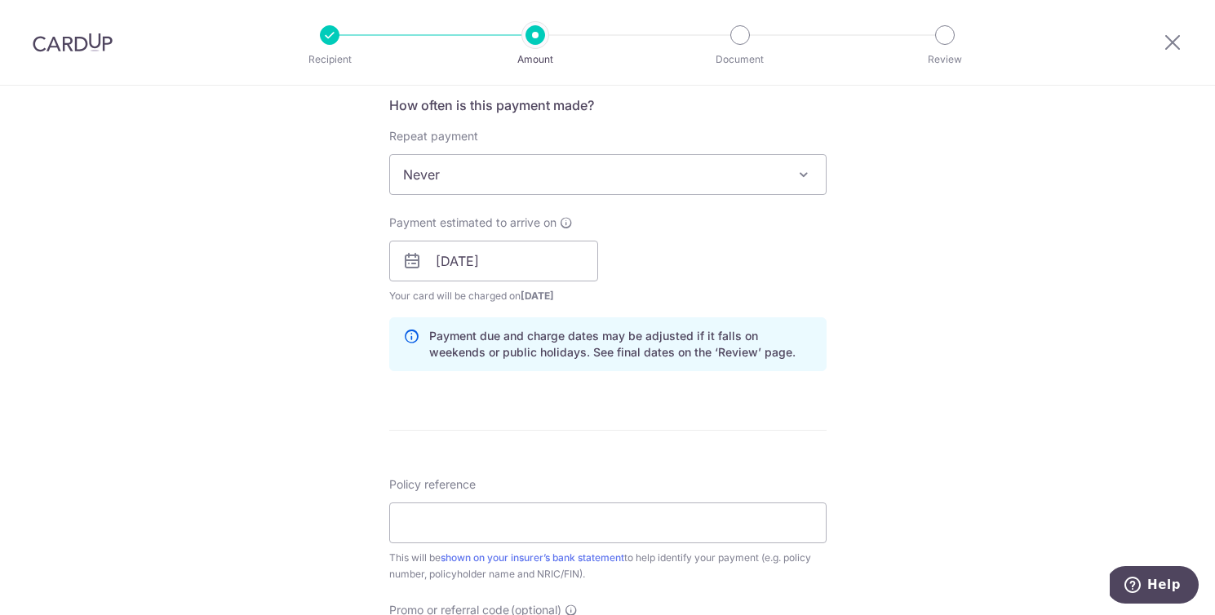
click at [485, 443] on form "Enter payment amount SGD 7,200.00 7200.00 Card added successfully Select Card *…" at bounding box center [607, 251] width 437 height 1359
click at [979, 362] on div "Tell us more about your payment Enter payment amount SGD 7,200.00 7200.00 Card …" at bounding box center [607, 235] width 1215 height 1543
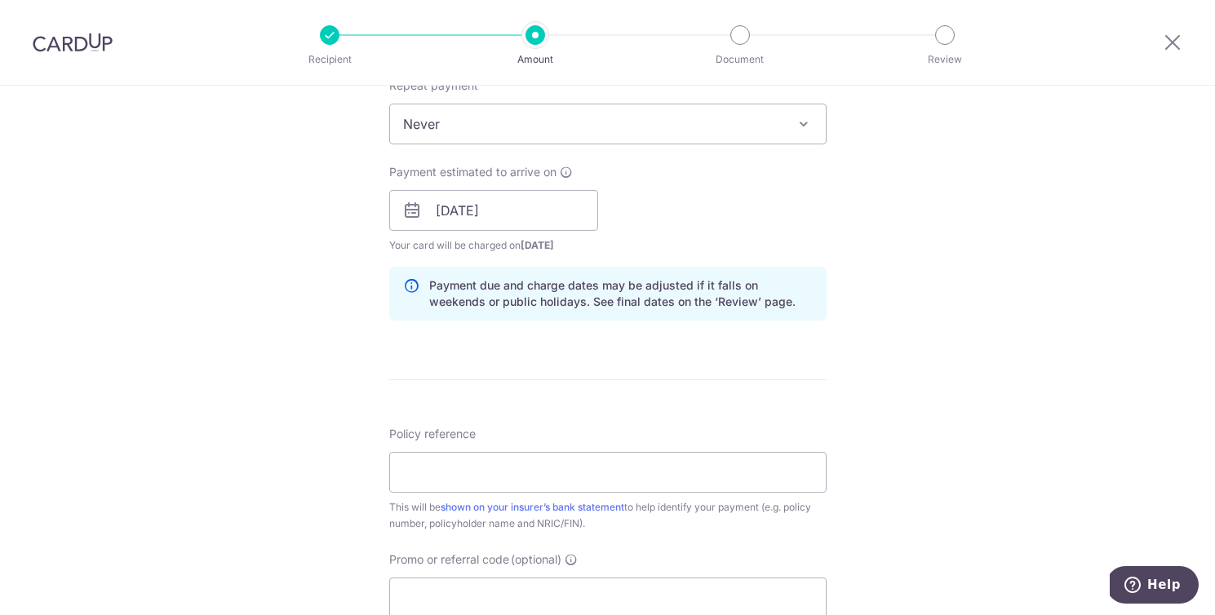
scroll to position [674, 0]
click at [551, 197] on input "16/09/2025" at bounding box center [493, 209] width 209 height 41
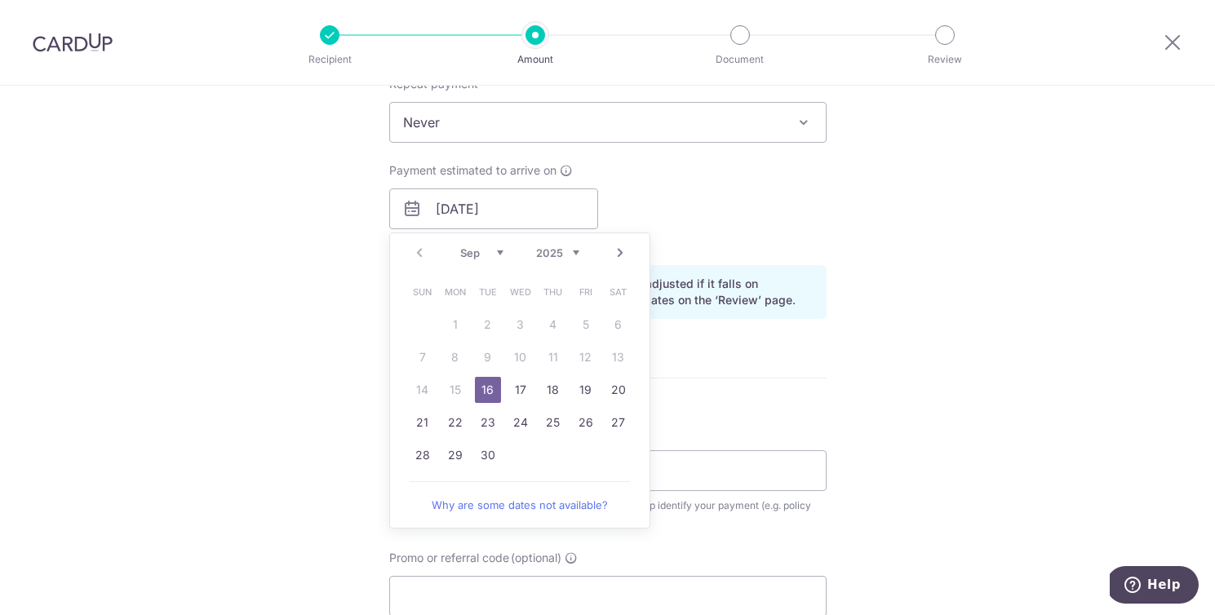
click at [1011, 382] on div "Tell us more about your payment Enter payment amount SGD 7,200.00 7200.00 Card …" at bounding box center [607, 183] width 1215 height 1543
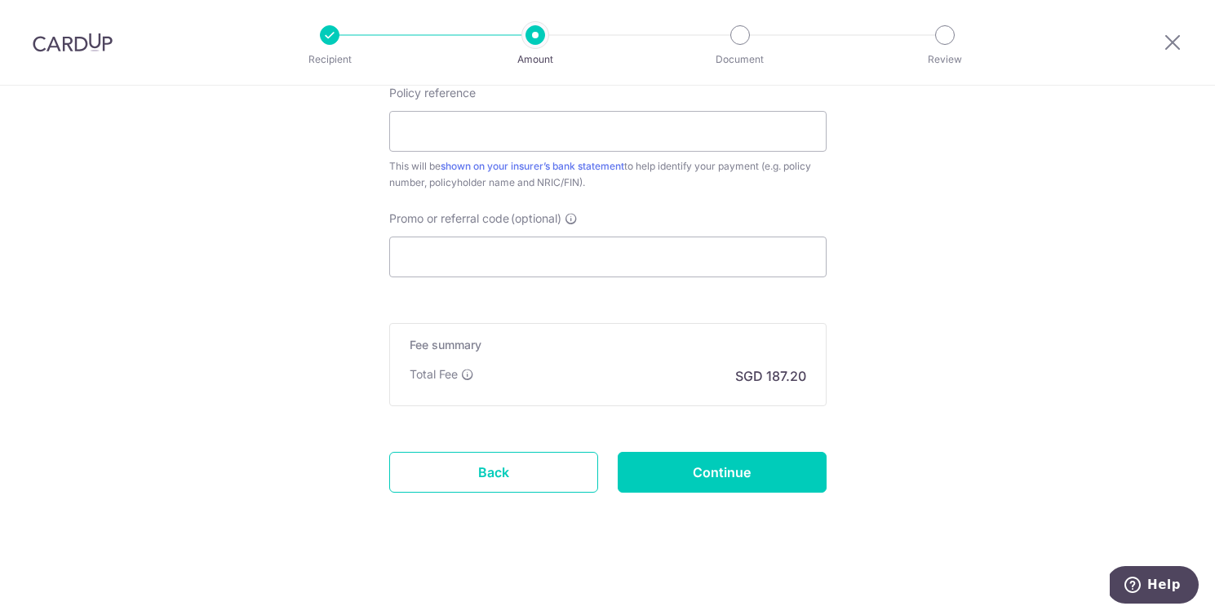
scroll to position [1014, 0]
click at [535, 477] on link "Back" at bounding box center [493, 472] width 209 height 41
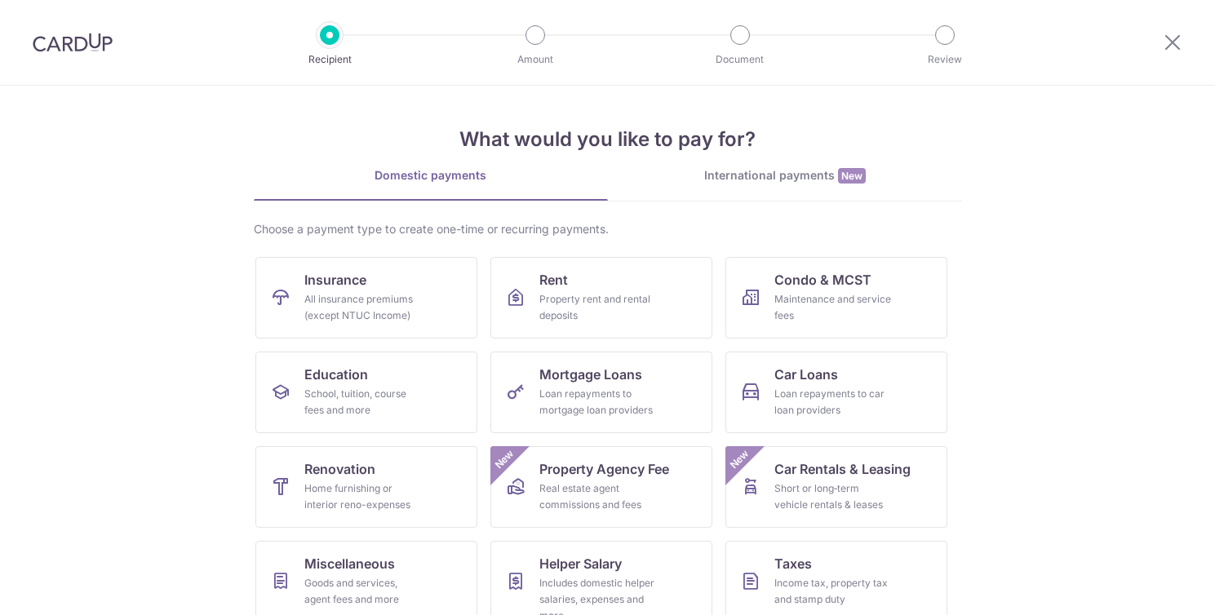
scroll to position [69, 0]
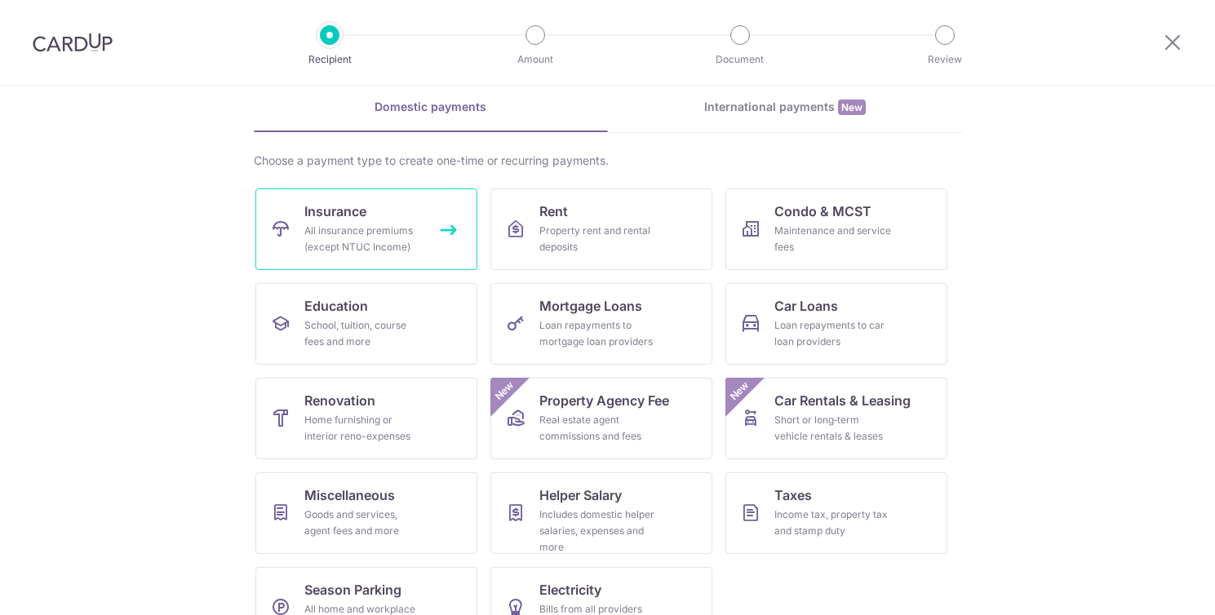
click at [424, 197] on link "Insurance All insurance premiums (except NTUC Income)" at bounding box center [366, 230] width 222 height 82
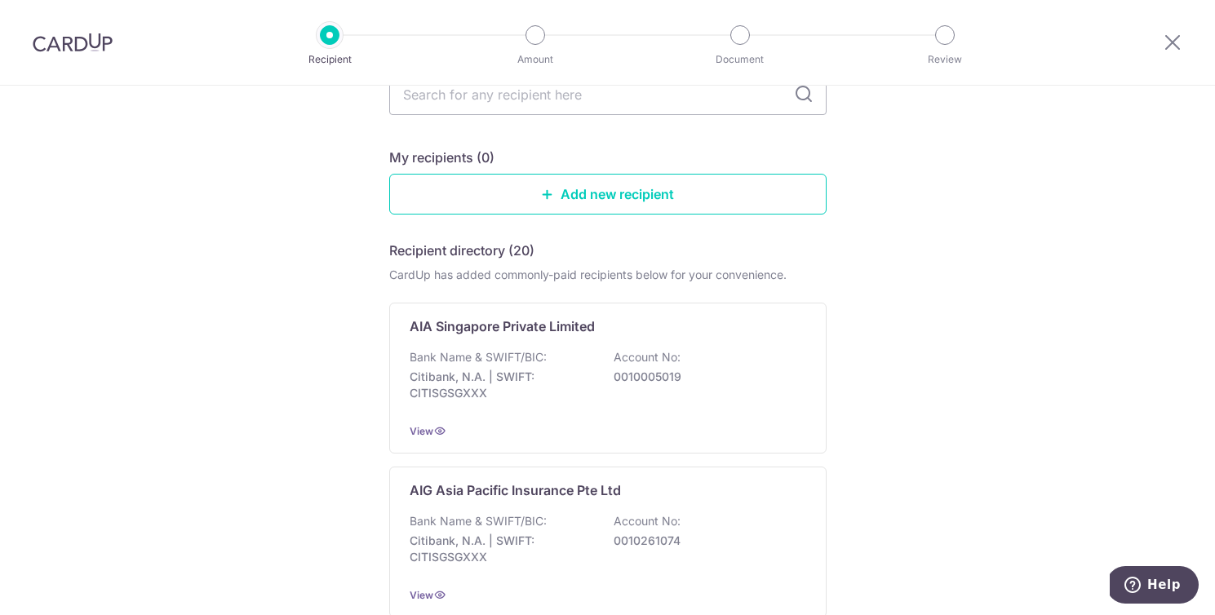
scroll to position [138, 0]
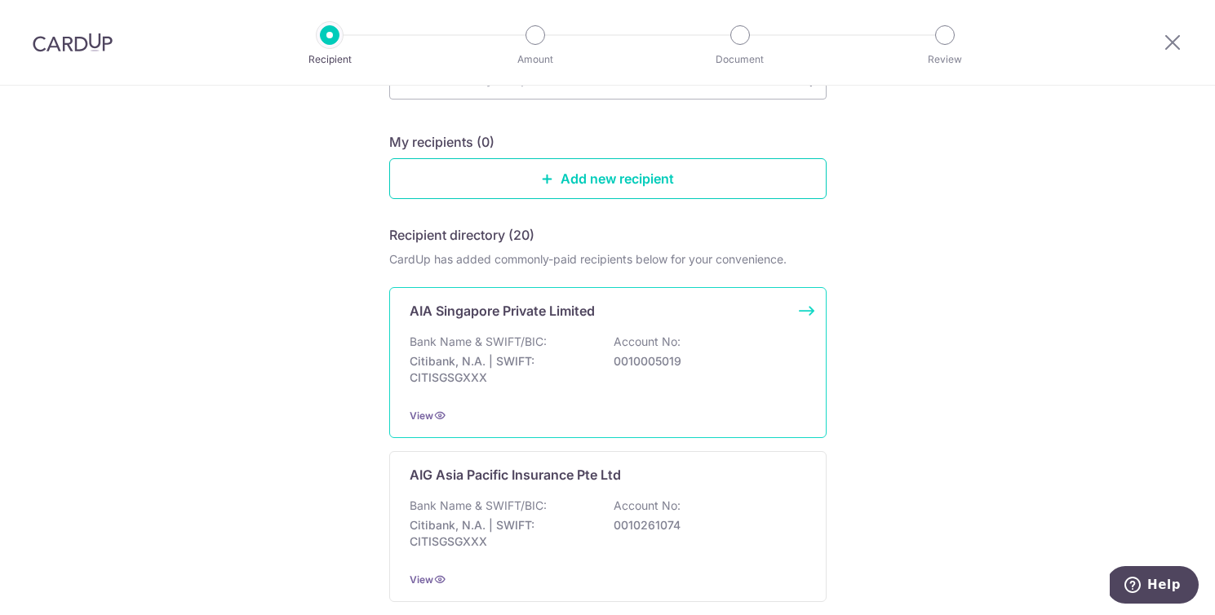
click at [543, 310] on p "AIA Singapore Private Limited" at bounding box center [502, 311] width 185 height 20
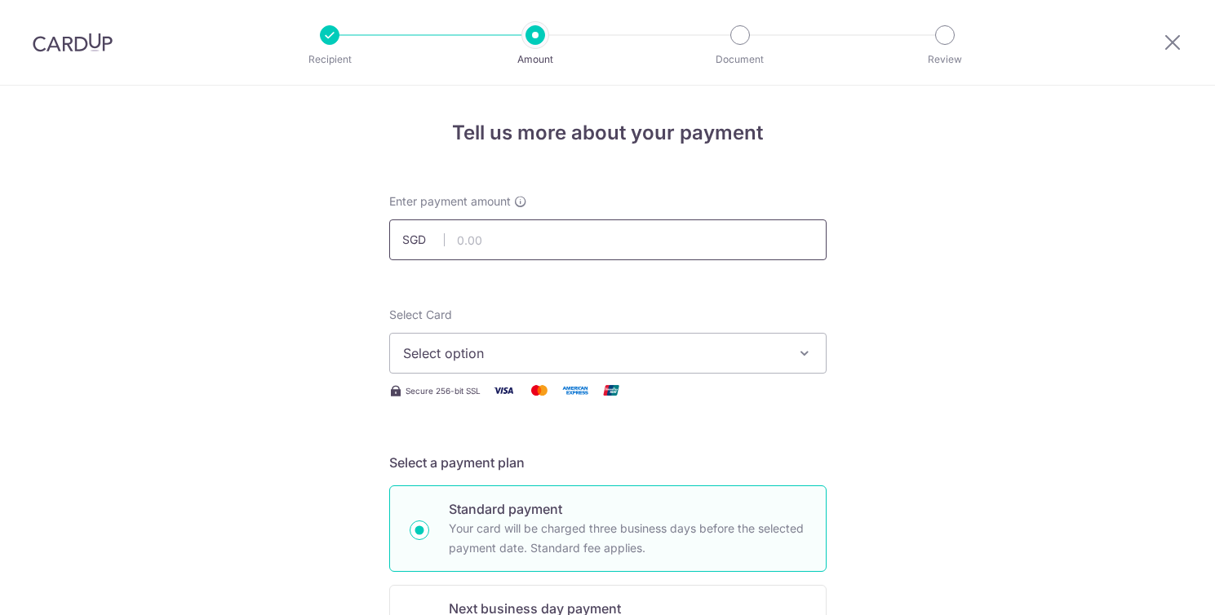
click at [528, 253] on input "text" at bounding box center [607, 240] width 437 height 41
type input "7,200.00"
click at [508, 353] on span "Select option" at bounding box center [593, 354] width 380 height 20
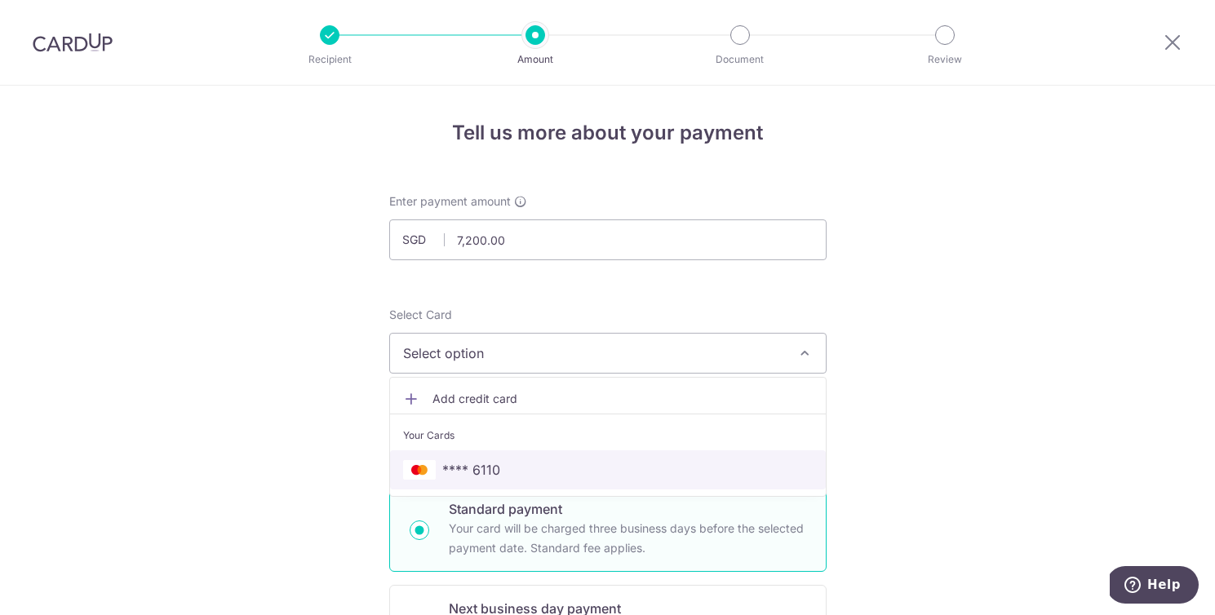
click at [494, 468] on span "**** 6110" at bounding box center [471, 470] width 58 height 20
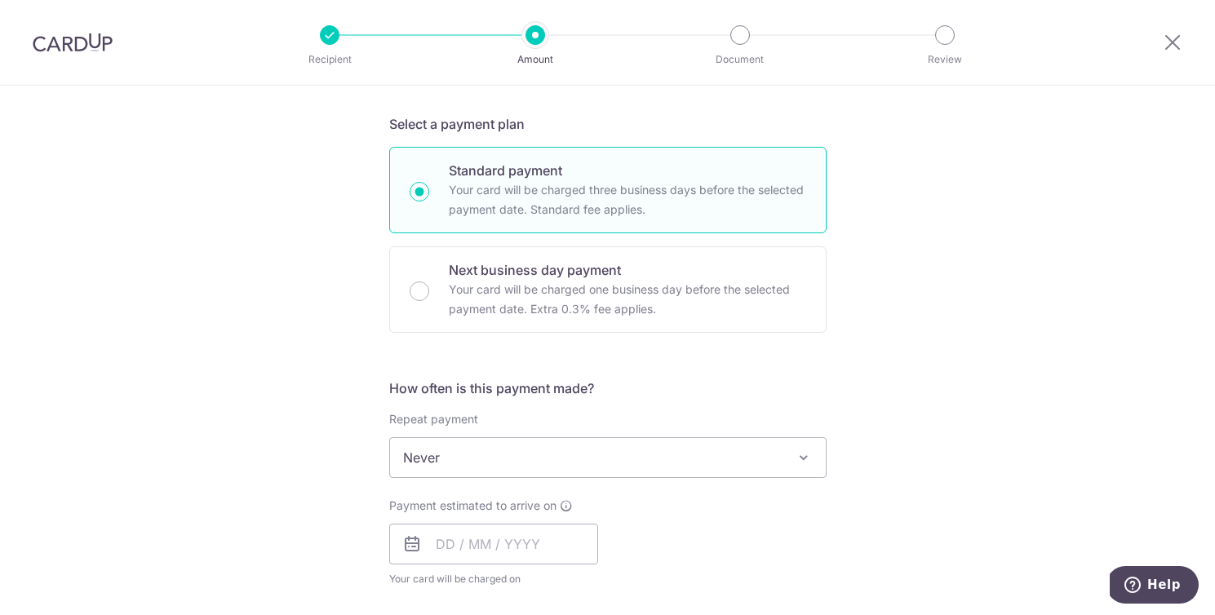
scroll to position [358, 0]
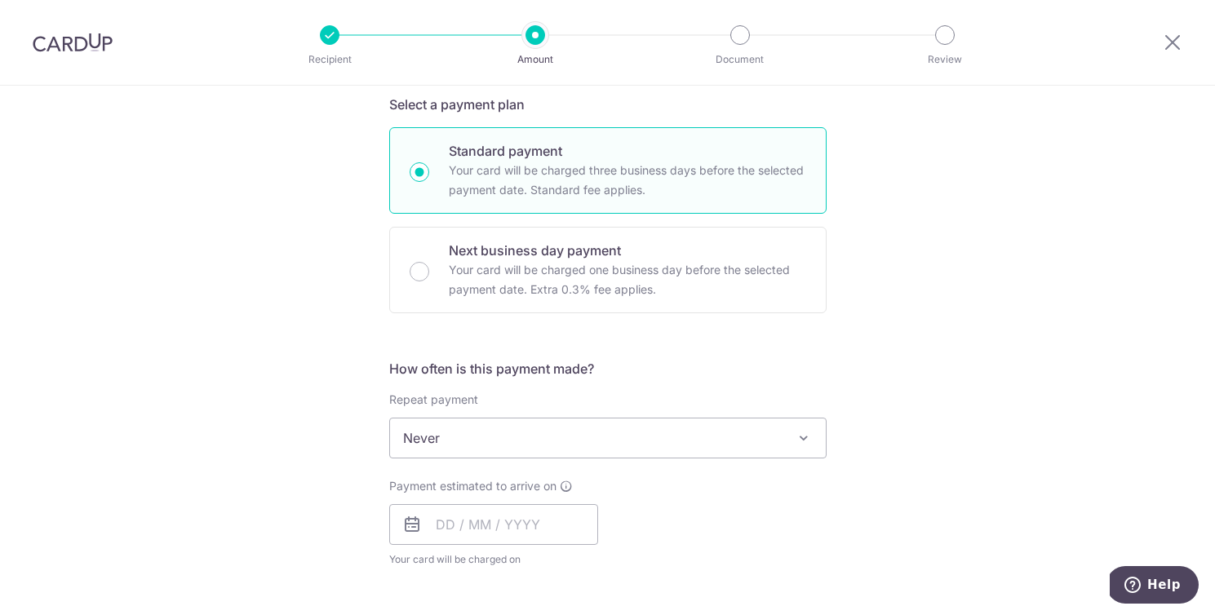
click at [581, 446] on span "Never" at bounding box center [608, 438] width 436 height 39
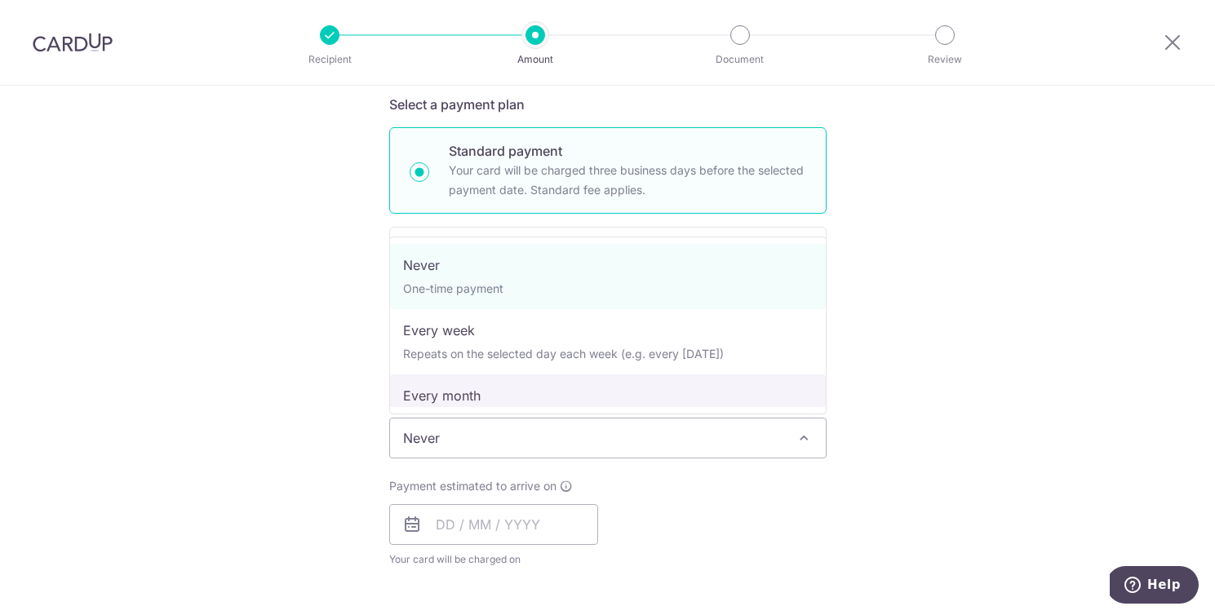
click at [946, 384] on div "Tell us more about your payment Enter payment amount SGD 7,200.00 7200.00 Selec…" at bounding box center [607, 465] width 1215 height 1476
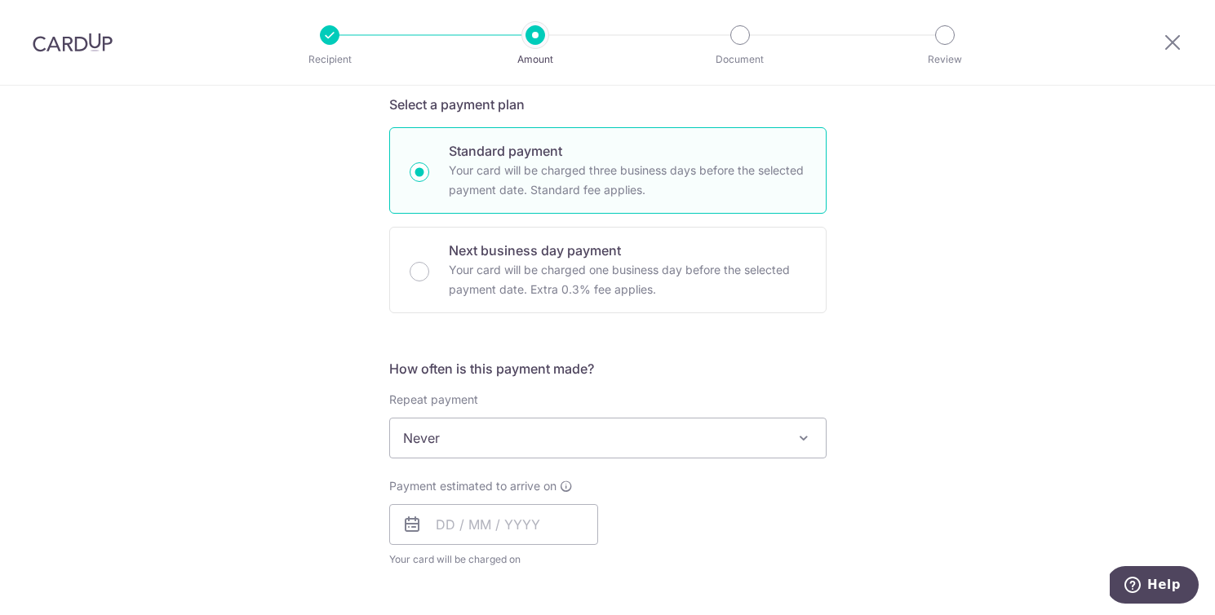
scroll to position [520, 0]
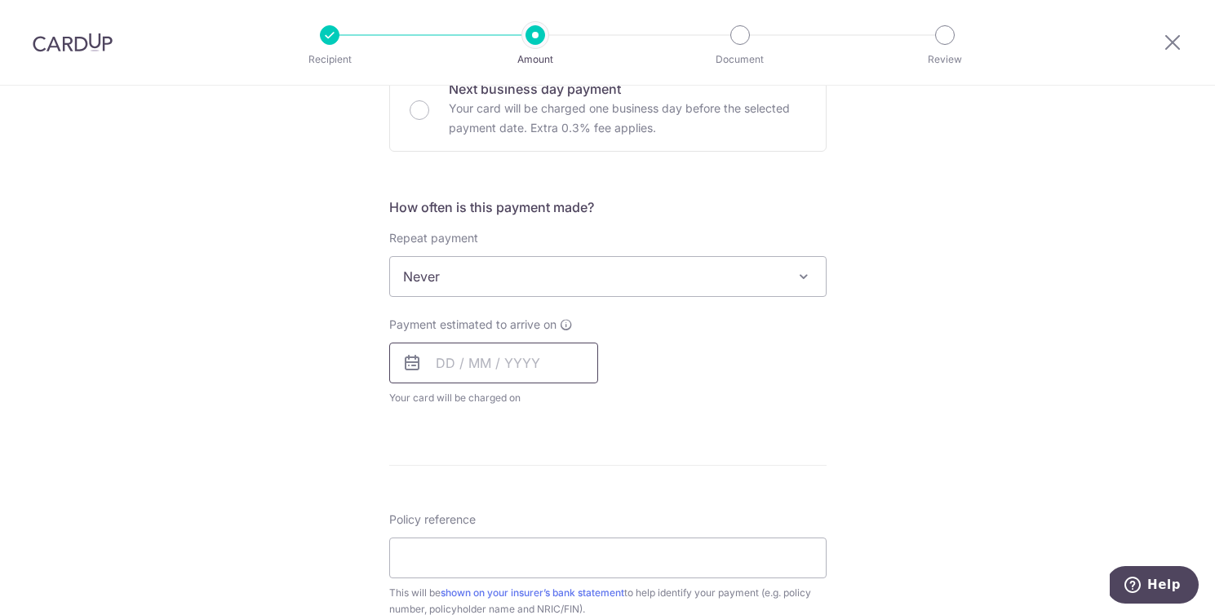
click at [452, 366] on input "text" at bounding box center [493, 363] width 209 height 41
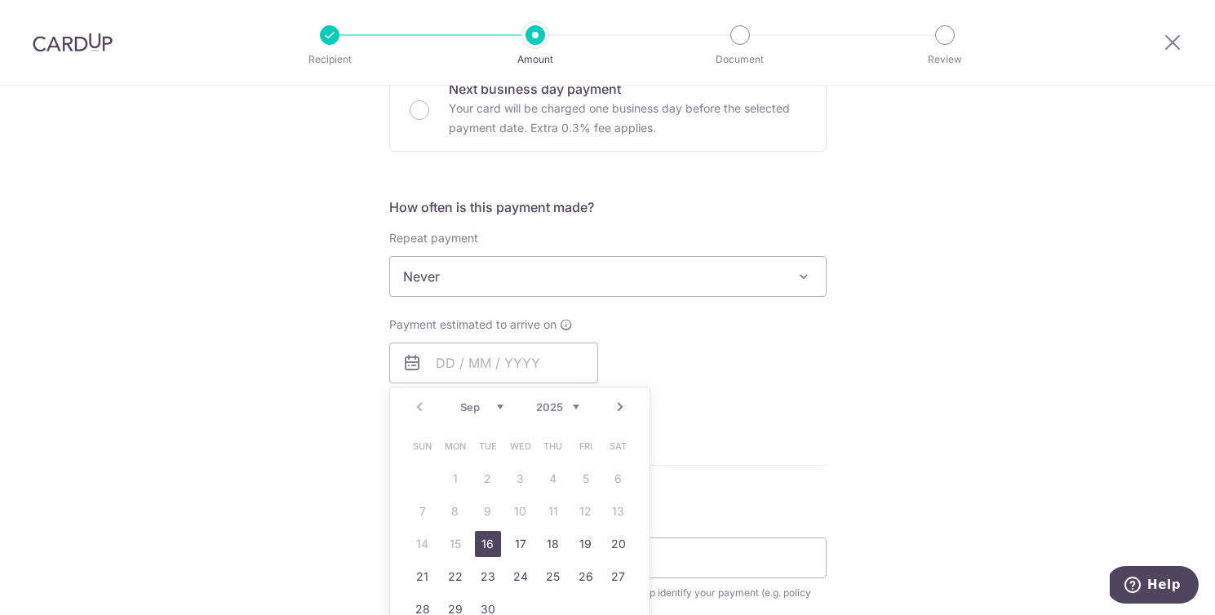
click at [493, 544] on link "16" at bounding box center [488, 544] width 26 height 26
type input "16/09/2025"
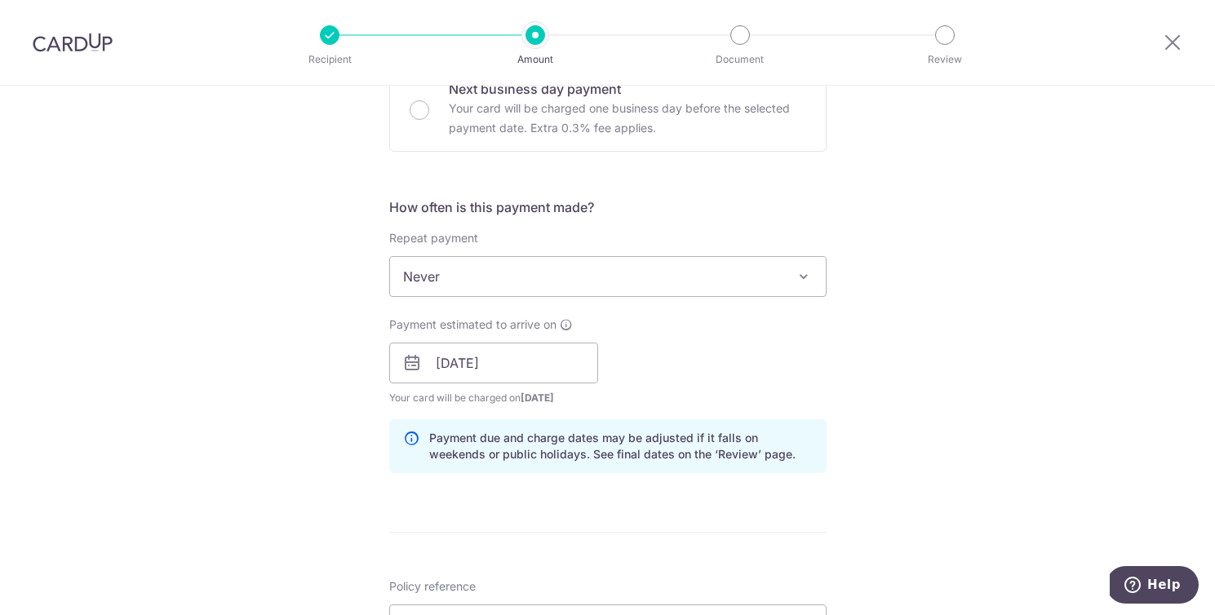
click at [834, 359] on div "Payment estimated to arrive on 16/09/2025 Prev Next Sep Oct Nov Dec 2025 2026 2…" at bounding box center [607, 362] width 457 height 90
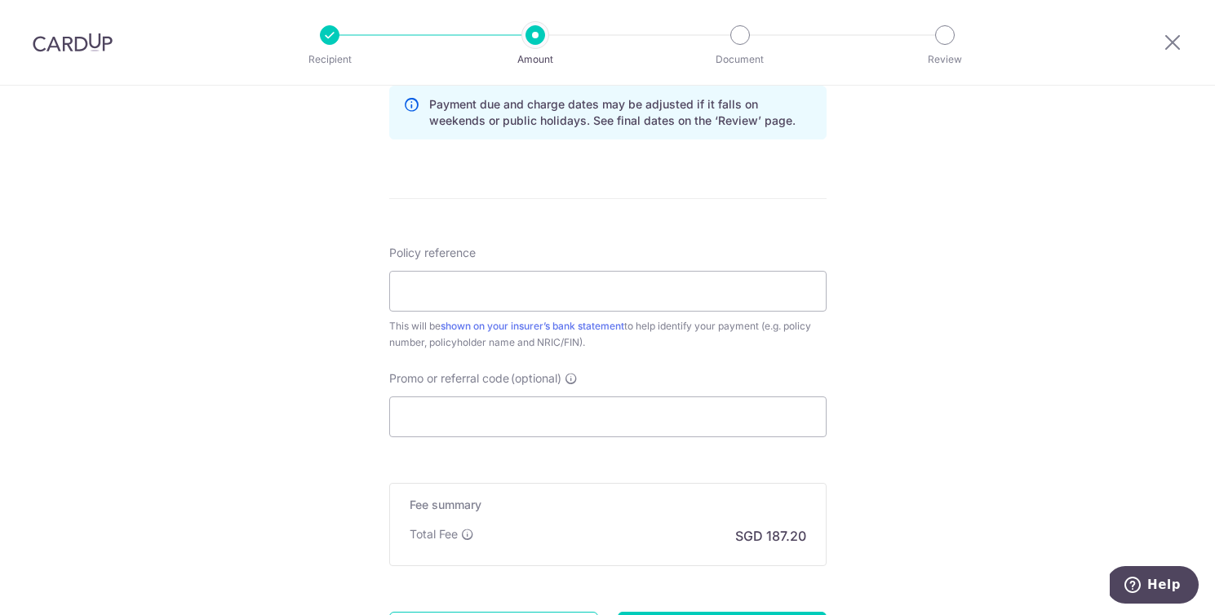
scroll to position [867, 0]
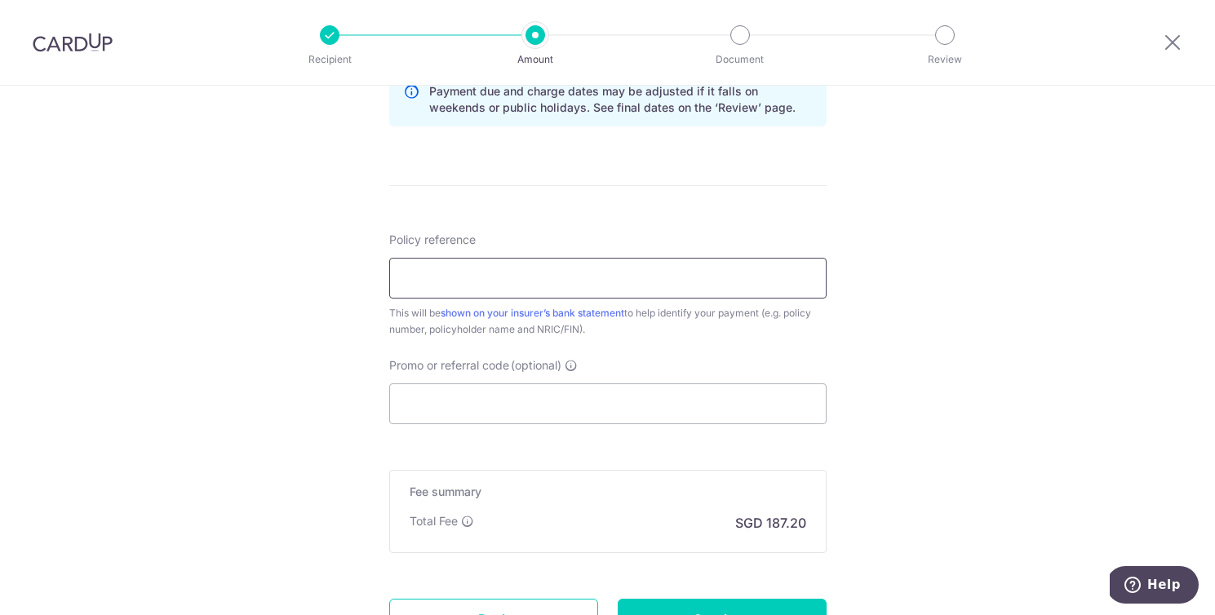
click at [608, 277] on input "Policy reference" at bounding box center [607, 278] width 437 height 41
paste input "U128358029"
type input "U128358029"
click at [580, 397] on input "Promo or referral code (optional)" at bounding box center [607, 404] width 437 height 41
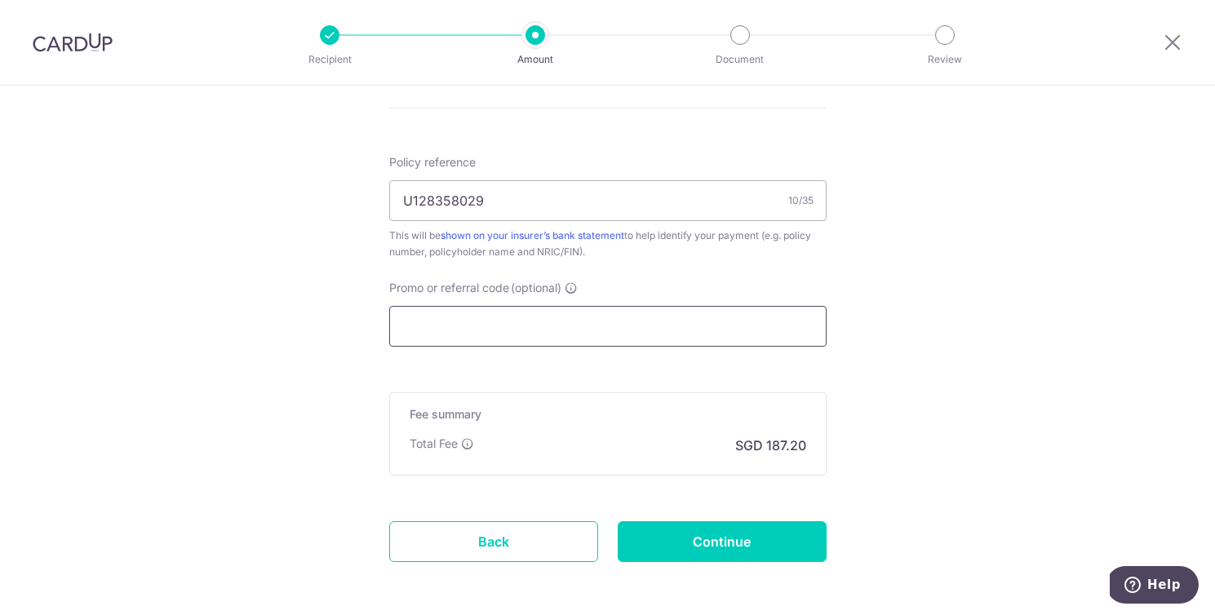
scroll to position [961, 0]
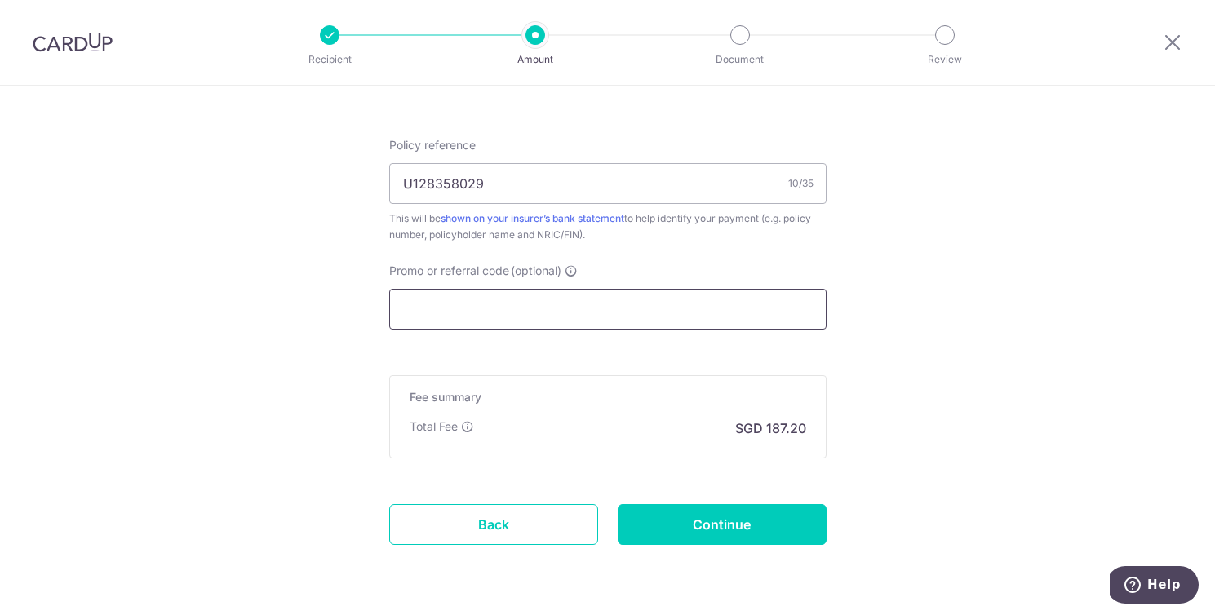
paste input "ZHANFEIS970"
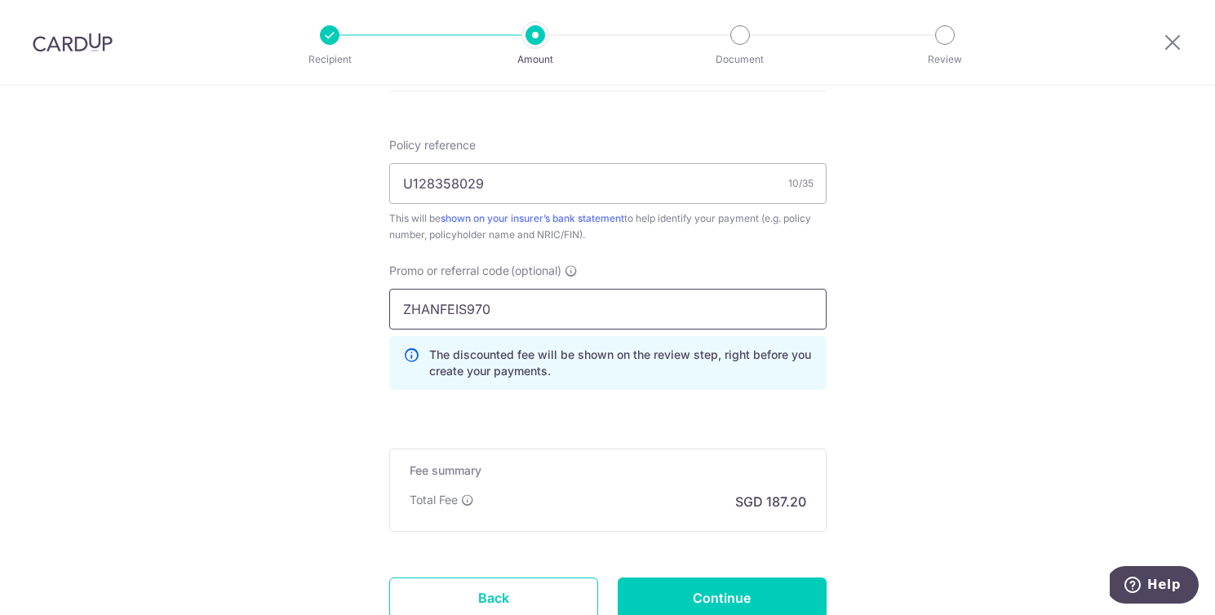
type input "ZHANFEIS970"
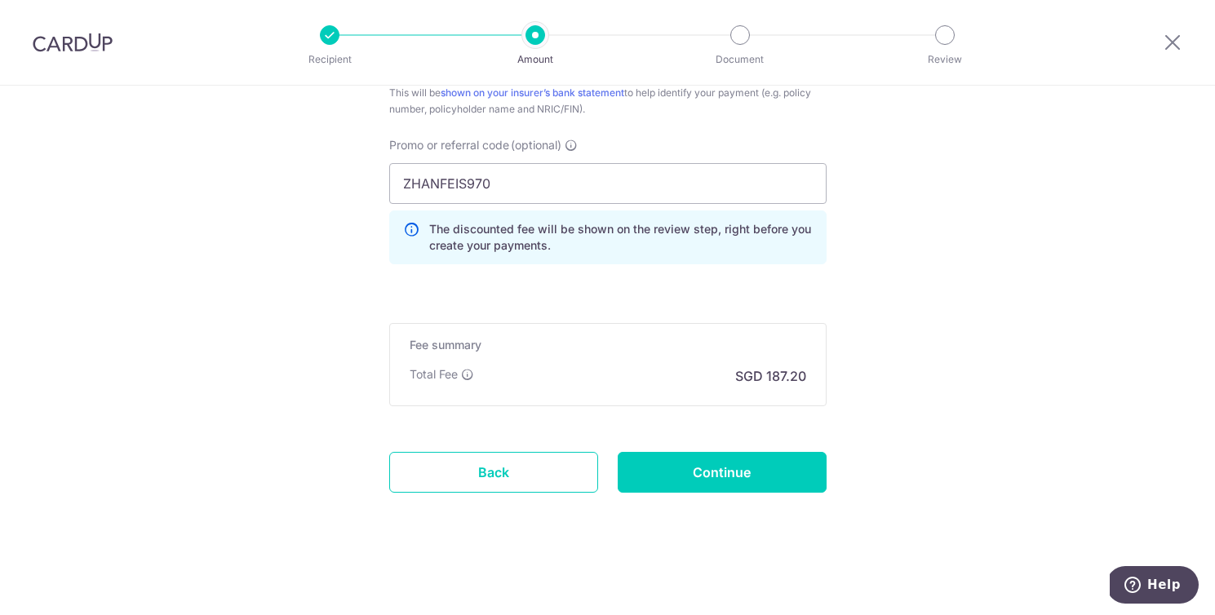
scroll to position [1087, 0]
click at [740, 470] on input "Continue" at bounding box center [722, 472] width 209 height 41
type input "Create Schedule"
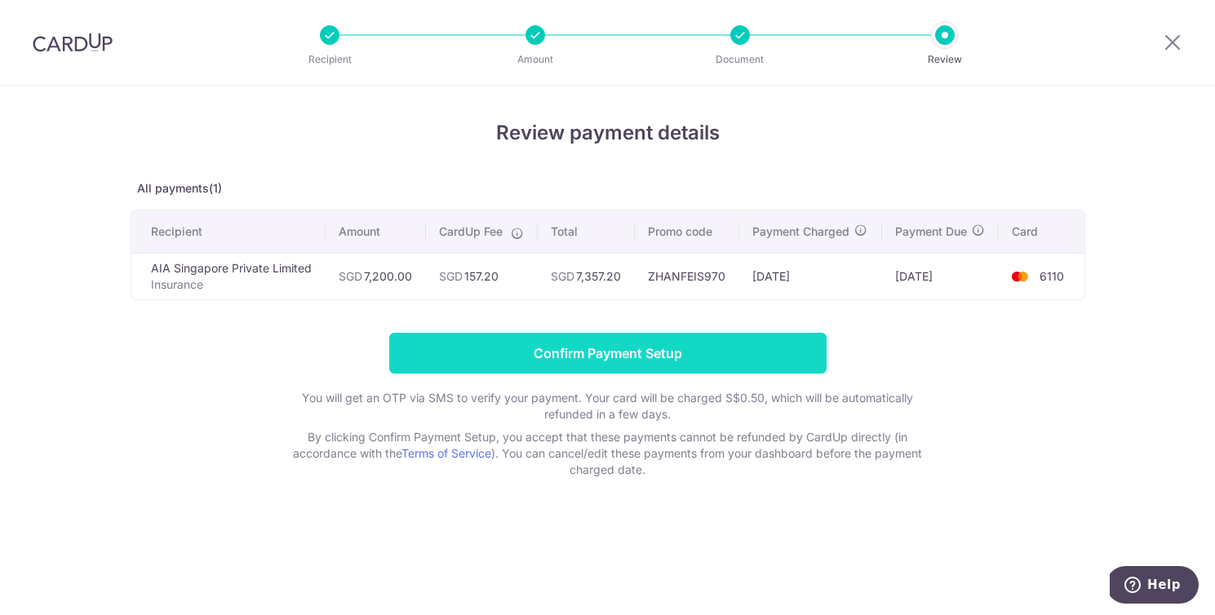
click at [763, 362] on input "Confirm Payment Setup" at bounding box center [607, 353] width 437 height 41
